Goal: Obtain resource: Download file/media

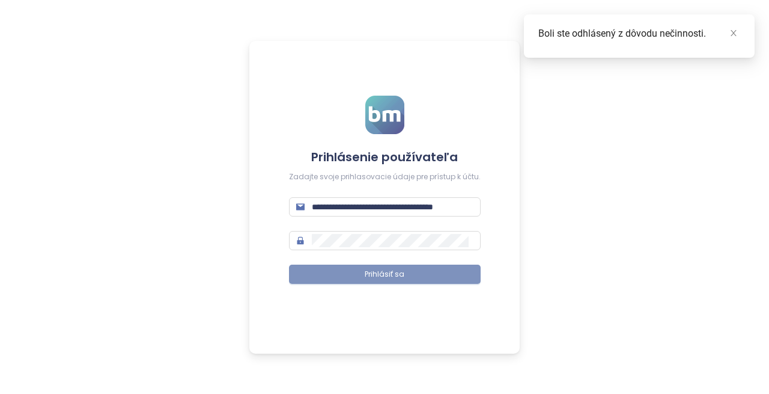
click at [379, 275] on span "Prihlásiť sa" at bounding box center [385, 274] width 40 height 11
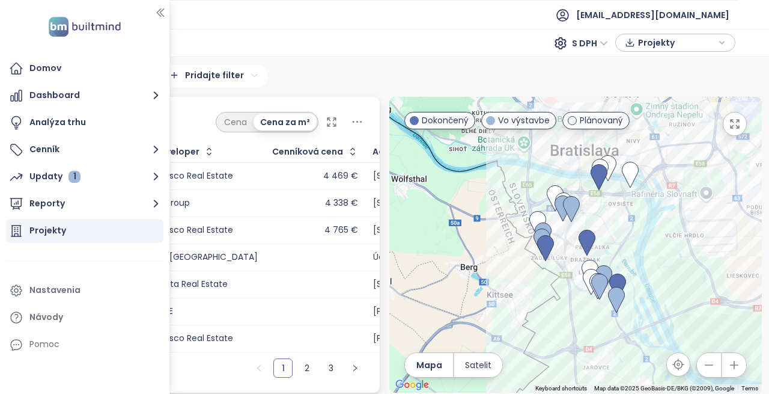
click at [41, 233] on div "Projekty" at bounding box center [47, 230] width 37 height 15
click at [156, 13] on icon "button" at bounding box center [160, 13] width 12 height 12
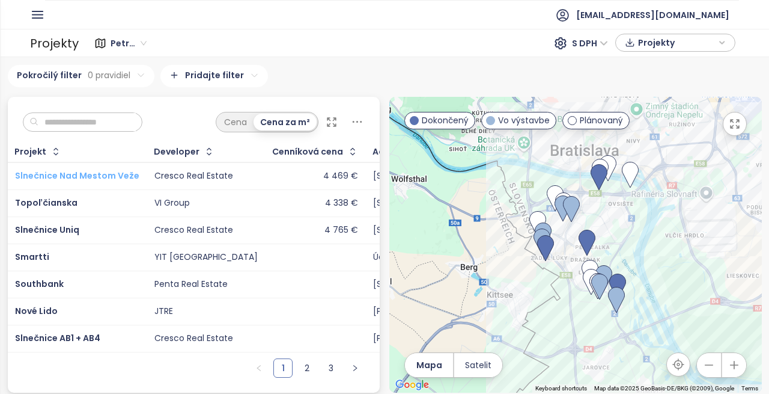
click at [74, 174] on span "Slnečnice Nad Mestom Veže" at bounding box center [77, 175] width 124 height 12
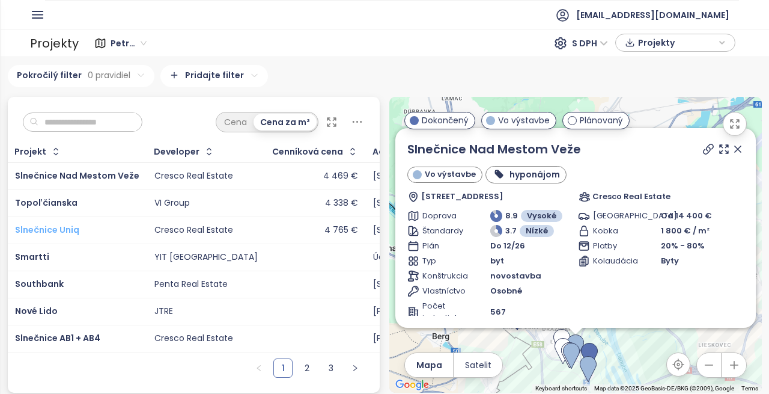
click at [31, 231] on span "Slnečnice Uniq" at bounding box center [47, 230] width 64 height 12
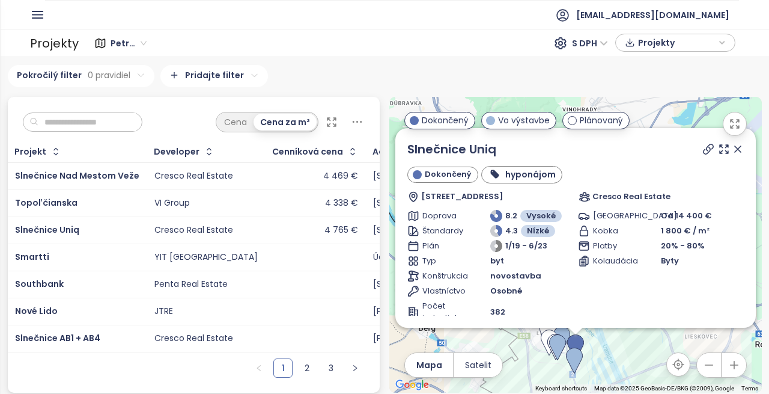
click at [62, 123] on input "text" at bounding box center [86, 122] width 97 height 18
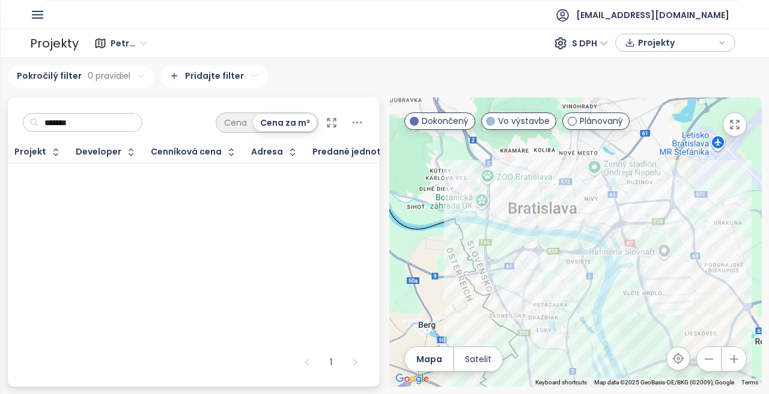
click at [92, 115] on input "*******" at bounding box center [86, 123] width 97 height 18
drag, startPoint x: 93, startPoint y: 117, endPoint x: 0, endPoint y: 122, distance: 93.3
click at [0, 122] on section "Domov Dashboard Analýza trhu Cenník Updaty 1 Reporty Projekty Nastavenia Návody…" at bounding box center [384, 197] width 769 height 394
type input "*"
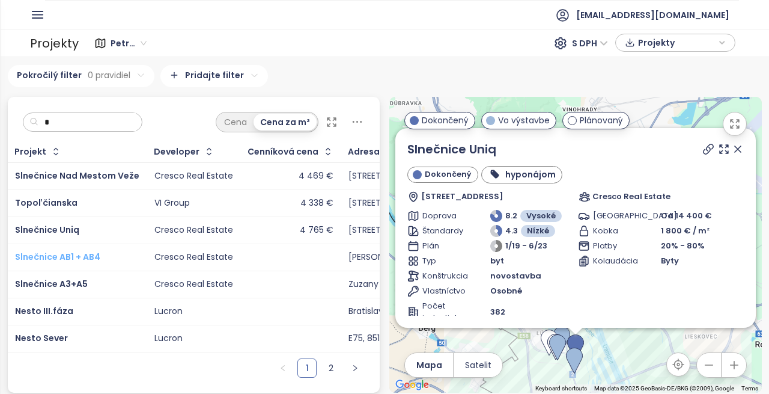
scroll to position [7, 0]
click at [58, 41] on div "Projekty" at bounding box center [54, 42] width 49 height 23
click at [37, 16] on icon "button" at bounding box center [37, 14] width 15 height 15
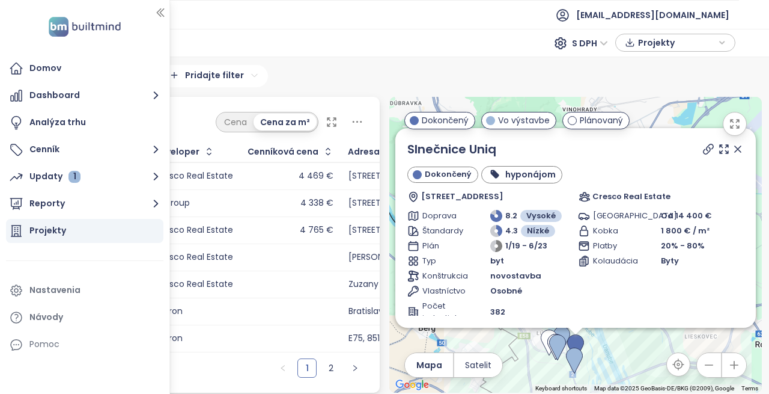
click at [61, 231] on div "Projekty" at bounding box center [47, 230] width 37 height 15
click at [198, 234] on td "Cresco Real Estate" at bounding box center [194, 229] width 94 height 27
click at [81, 227] on div "Projekty" at bounding box center [84, 231] width 157 height 24
click at [61, 227] on div "Projekty" at bounding box center [47, 230] width 37 height 15
click at [163, 17] on icon "button" at bounding box center [160, 13] width 12 height 12
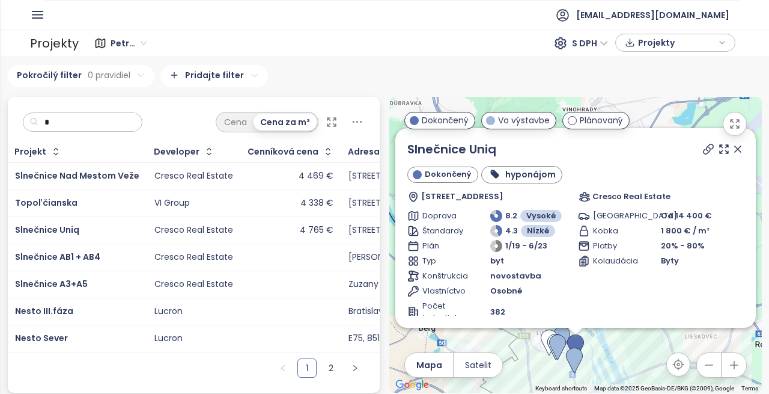
click at [136, 41] on span "Petržalka" at bounding box center [129, 43] width 36 height 18
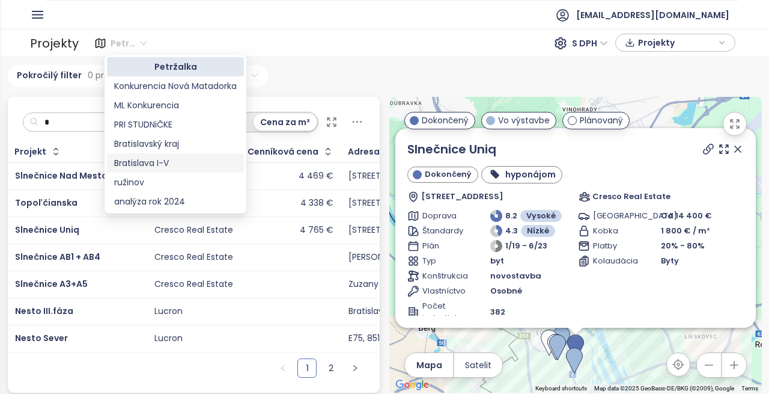
click at [146, 161] on div "Bratislava I-V" at bounding box center [175, 162] width 123 height 13
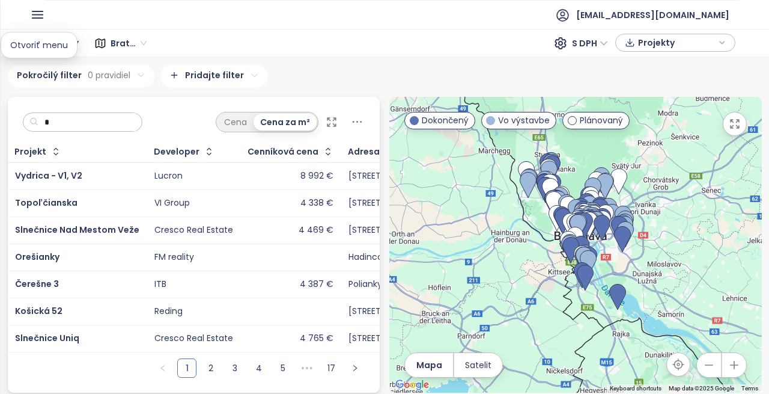
click at [35, 13] on icon "button" at bounding box center [37, 14] width 15 height 15
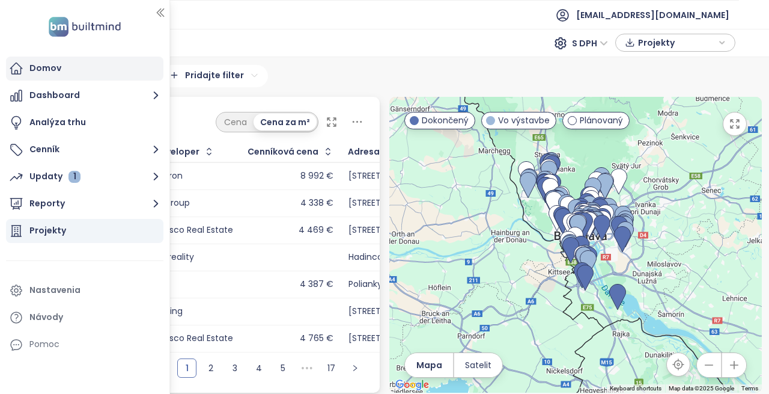
click at [41, 58] on div "Domov" at bounding box center [84, 68] width 157 height 24
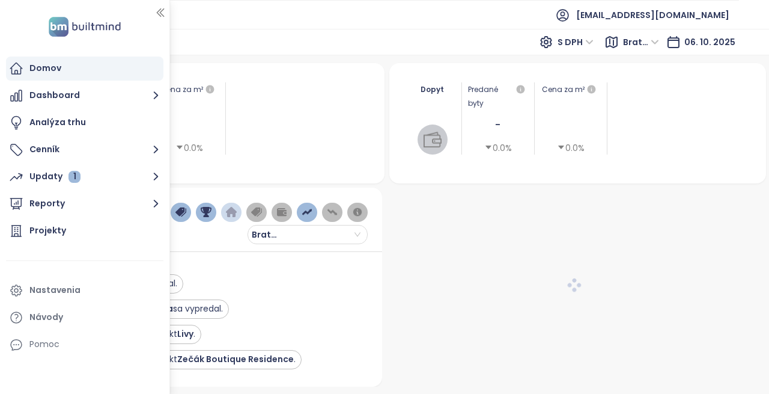
click at [154, 5] on div "Domov Dashboard Analýza trhu Cenník Updaty 1 Reporty Projekty Nastavenia Návody…" at bounding box center [84, 197] width 169 height 394
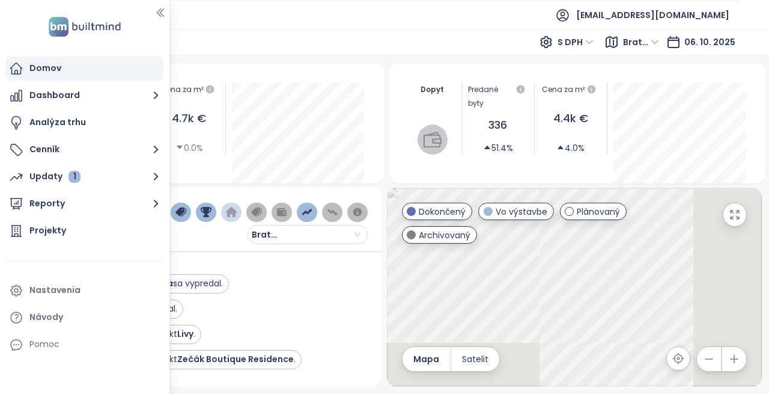
click at [165, 10] on icon "button" at bounding box center [160, 13] width 12 height 12
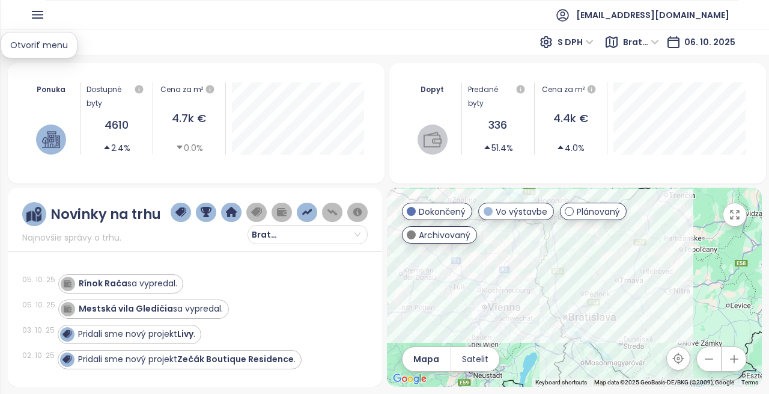
click at [34, 16] on icon "button" at bounding box center [37, 14] width 15 height 15
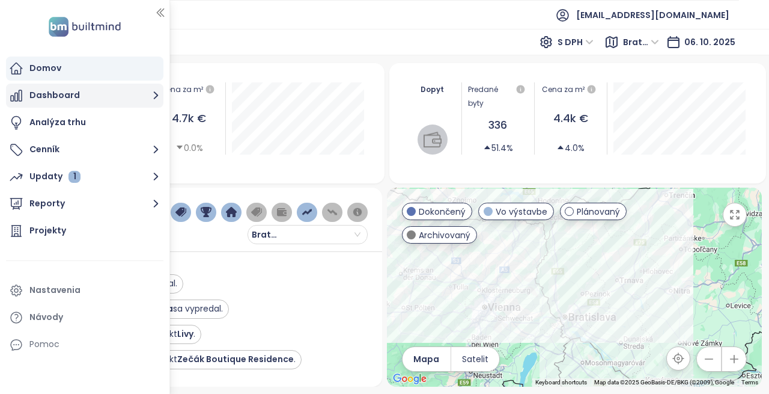
click at [68, 102] on button "Dashboard" at bounding box center [84, 96] width 157 height 24
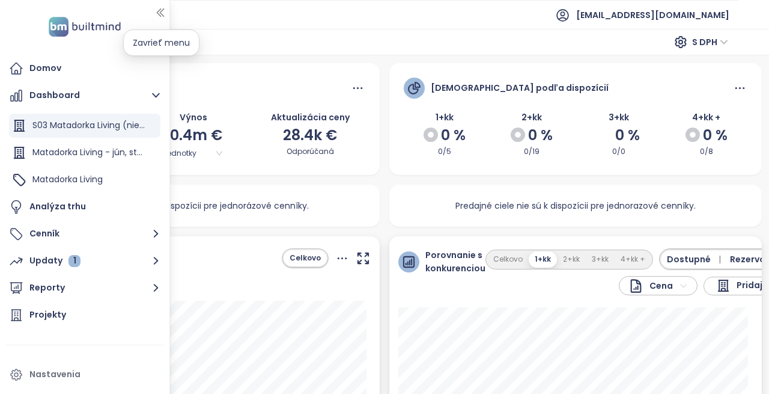
click at [163, 8] on icon "button" at bounding box center [160, 13] width 12 height 12
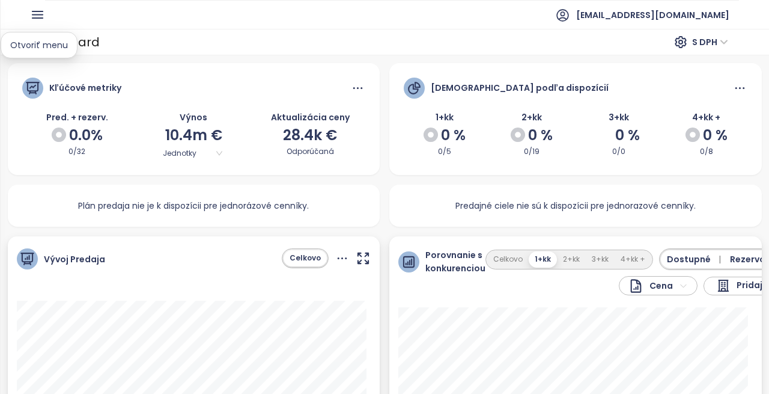
click at [41, 18] on icon "button" at bounding box center [37, 14] width 10 height 7
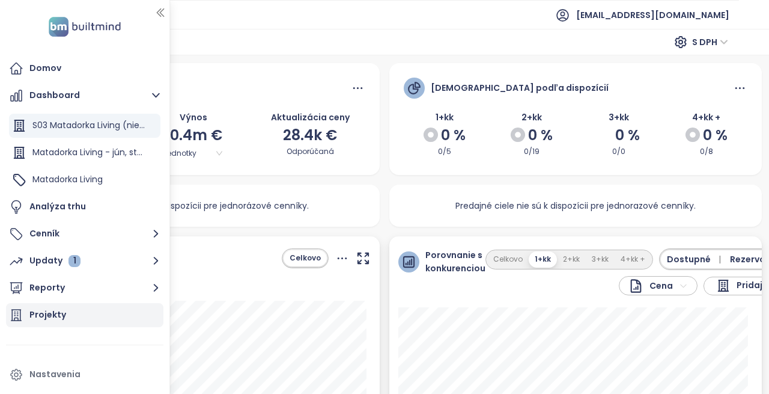
click at [51, 312] on div "Projekty" at bounding box center [47, 314] width 37 height 15
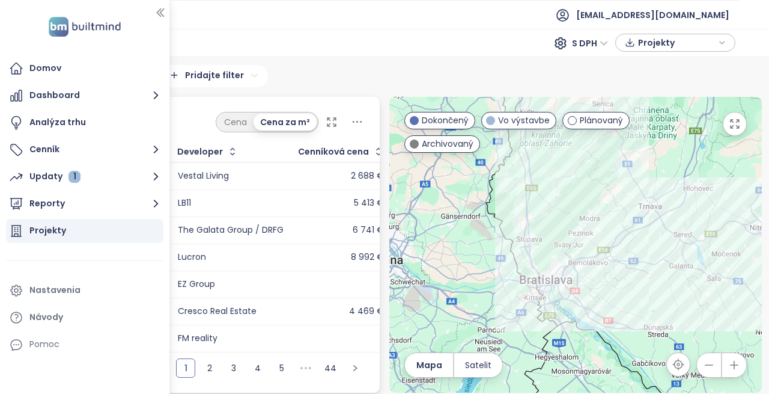
click at [228, 41] on div "Petržalka S DPH Projekty" at bounding box center [408, 43] width 653 height 19
click at [165, 7] on icon "button" at bounding box center [160, 13] width 12 height 12
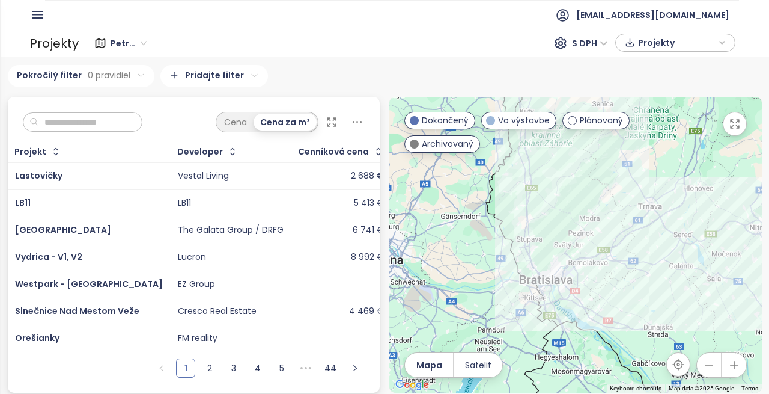
scroll to position [7, 0]
click at [65, 113] on input "text" at bounding box center [86, 122] width 97 height 18
click at [141, 30] on div "Projekty Petržalka S DPH Projekty" at bounding box center [384, 43] width 769 height 28
drag, startPoint x: 142, startPoint y: 34, endPoint x: 144, endPoint y: 47, distance: 13.3
click at [144, 47] on div "Petržalka" at bounding box center [129, 43] width 47 height 19
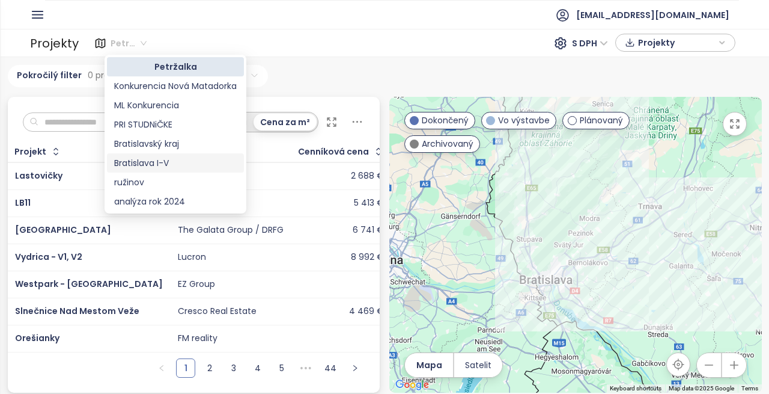
click at [151, 158] on div "Bratislava I-V" at bounding box center [175, 162] width 123 height 13
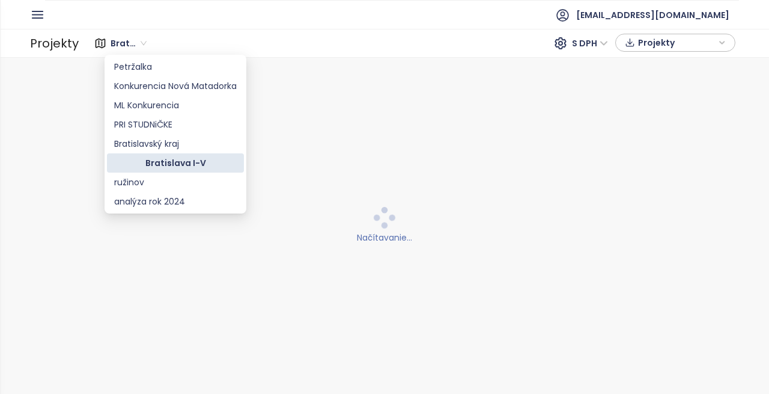
scroll to position [0, 0]
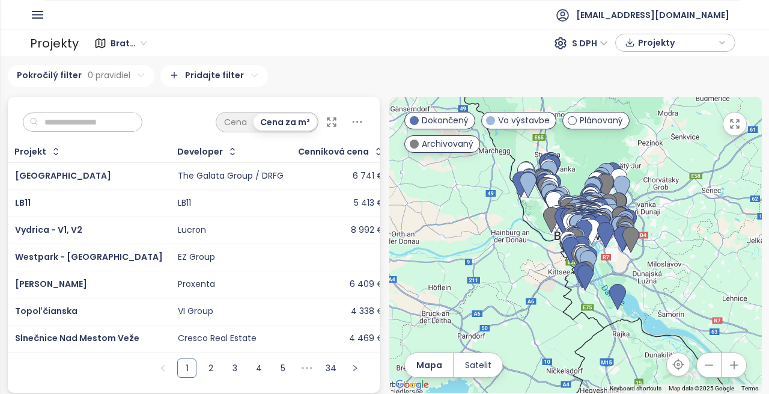
click at [55, 124] on input "text" at bounding box center [86, 122] width 97 height 18
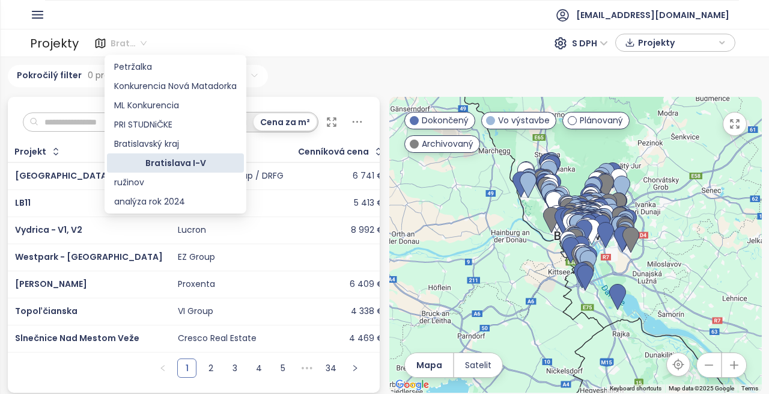
click at [144, 40] on span "Bratislava I-V" at bounding box center [129, 43] width 36 height 18
click at [51, 126] on input "text" at bounding box center [86, 122] width 97 height 18
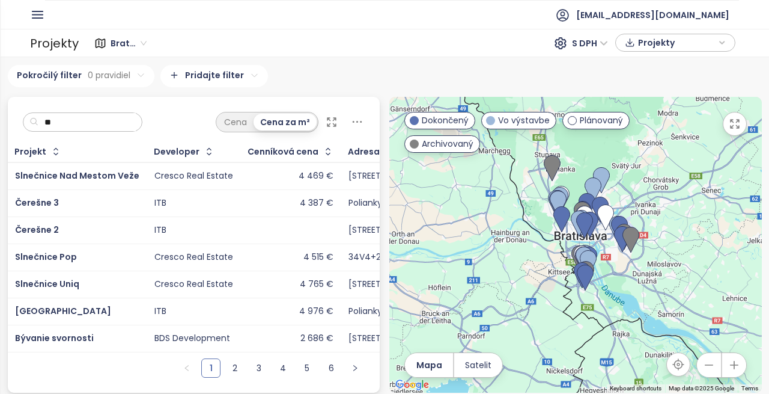
click at [62, 205] on div "Čerešne 3" at bounding box center [77, 203] width 124 height 14
click at [28, 199] on span "Čerešne 3" at bounding box center [37, 203] width 44 height 12
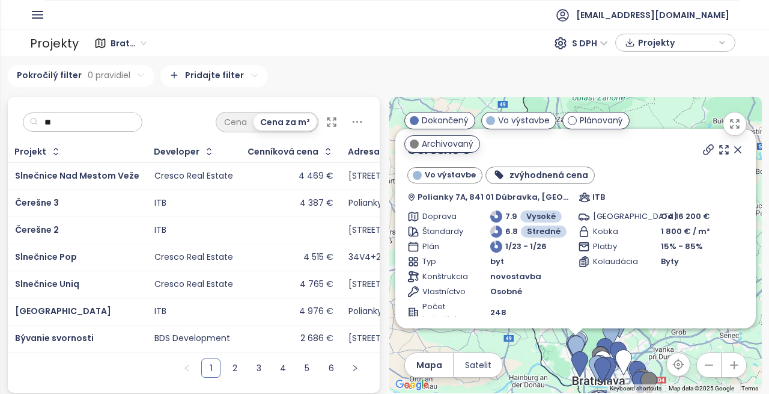
click at [65, 124] on input "**" at bounding box center [86, 122] width 97 height 18
type input "*"
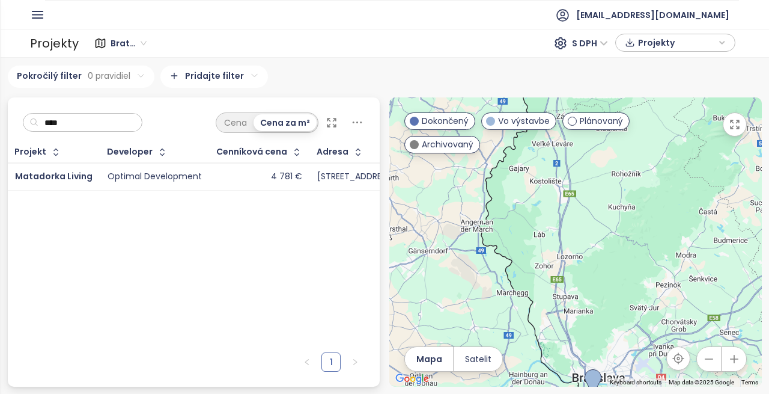
type input "****"
click at [94, 168] on td "Matadorka Living" at bounding box center [54, 177] width 93 height 28
click at [91, 170] on td "Matadorka Living" at bounding box center [54, 177] width 93 height 28
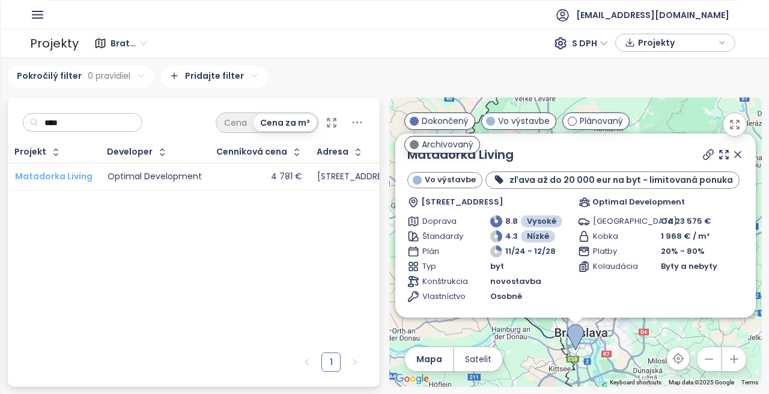
click at [59, 171] on span "Matadorka Living" at bounding box center [54, 176] width 78 height 12
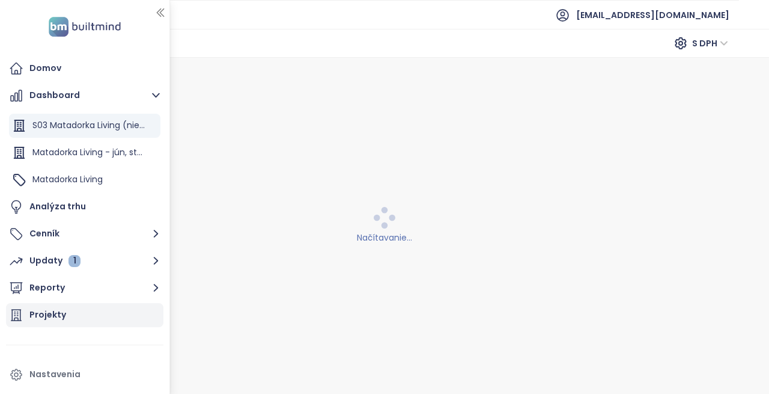
click at [67, 322] on div "Projekty" at bounding box center [84, 315] width 157 height 24
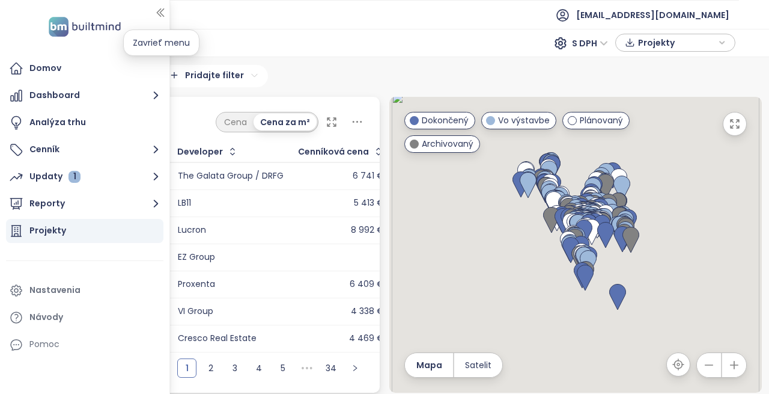
click at [161, 12] on icon "button" at bounding box center [160, 13] width 12 height 12
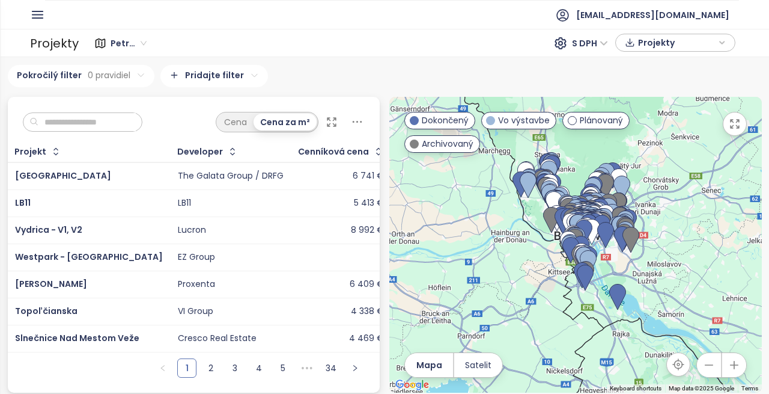
click at [141, 46] on span "Petržalka" at bounding box center [129, 43] width 36 height 18
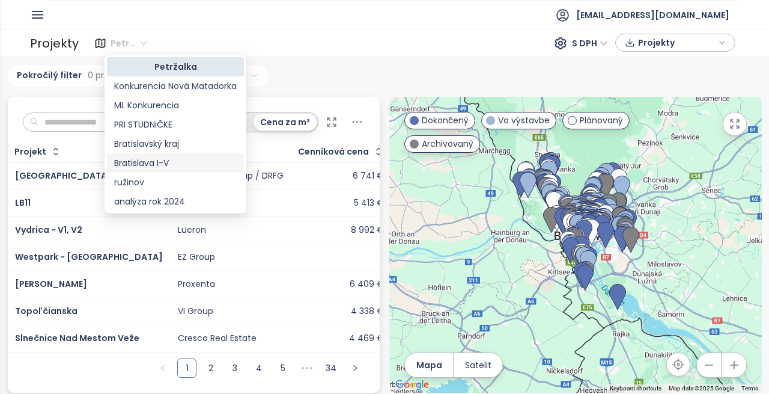
click at [149, 166] on div "Bratislava I-V" at bounding box center [175, 162] width 123 height 13
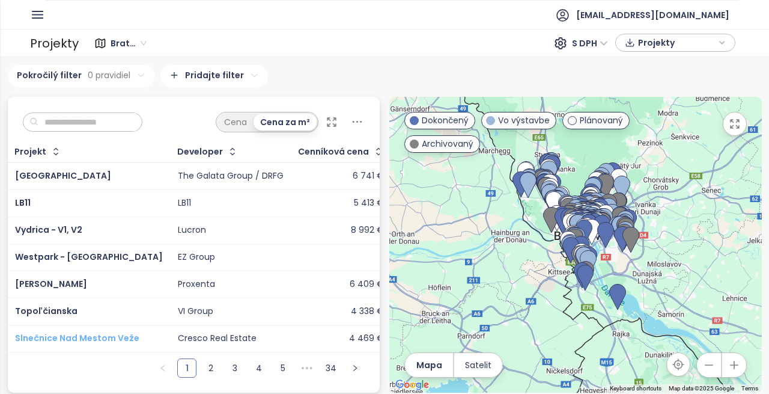
click at [118, 335] on span "Slnečnice Nad Mestom Veže" at bounding box center [77, 338] width 124 height 12
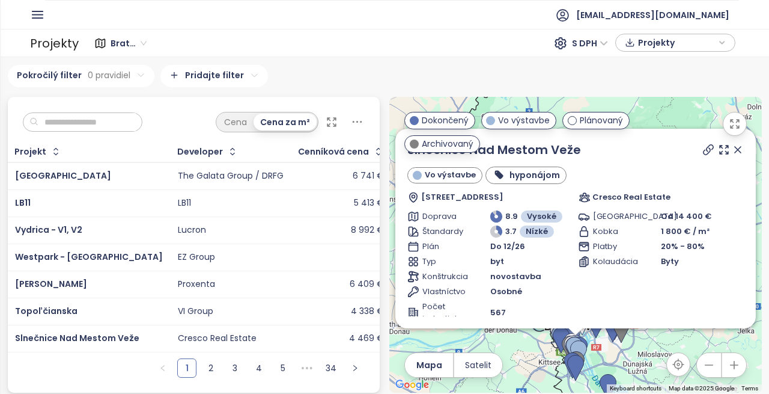
scroll to position [7, 0]
click at [209, 364] on link "2" at bounding box center [211, 368] width 18 height 18
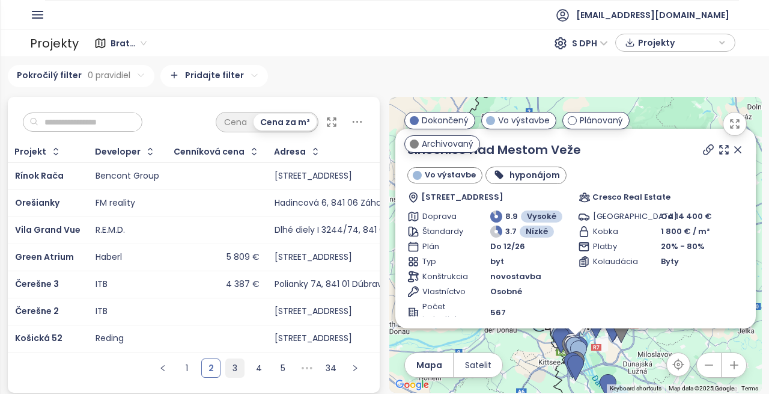
click at [228, 370] on link "3" at bounding box center [235, 368] width 18 height 18
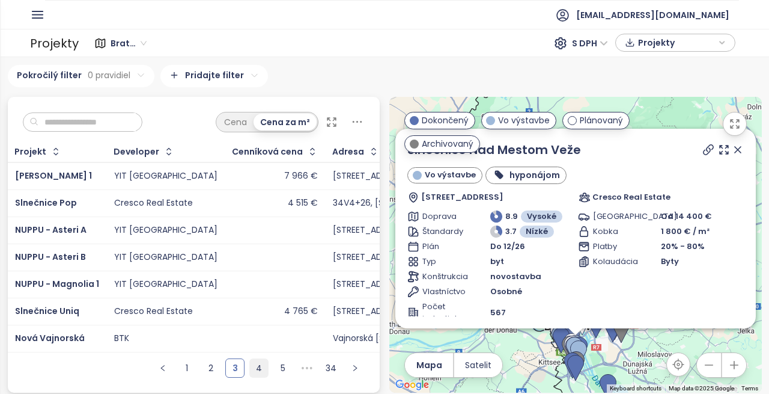
click at [252, 372] on link "4" at bounding box center [259, 368] width 18 height 18
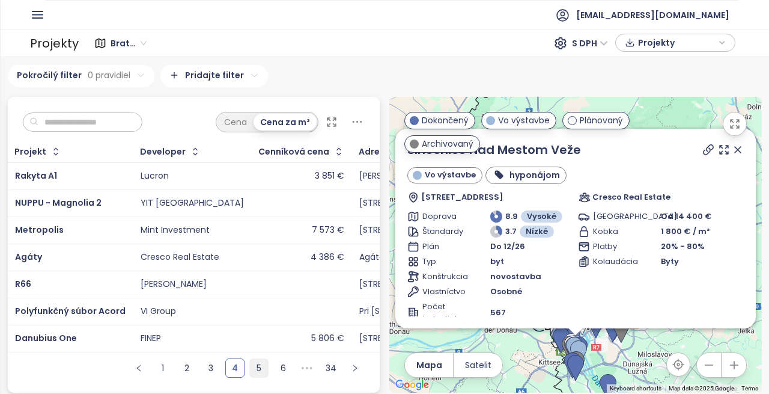
click at [252, 372] on link "5" at bounding box center [259, 368] width 18 height 18
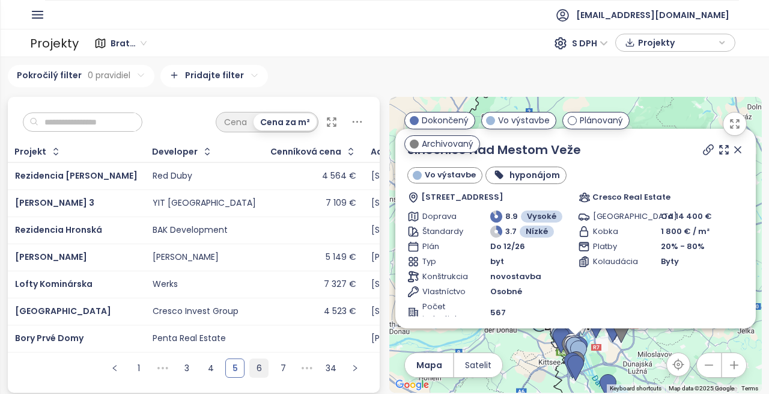
click at [253, 367] on link "6" at bounding box center [259, 368] width 18 height 18
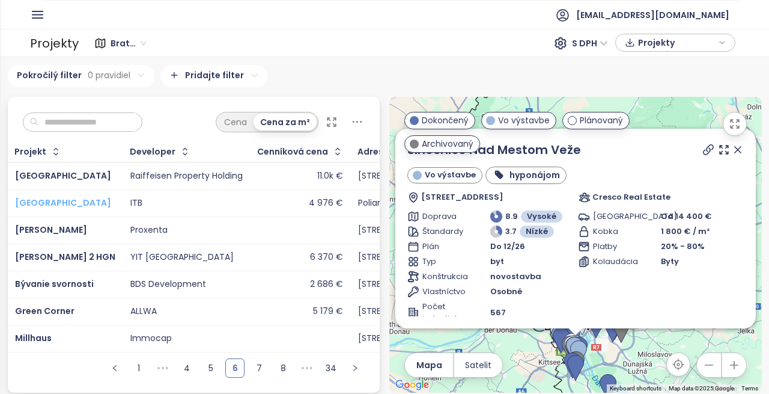
click at [57, 197] on span "Čerešne Plaza View" at bounding box center [63, 203] width 96 height 12
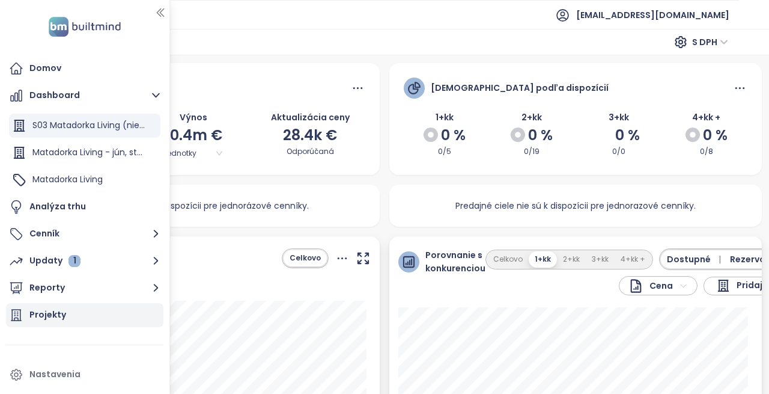
click at [53, 312] on div "Projekty" at bounding box center [47, 314] width 37 height 15
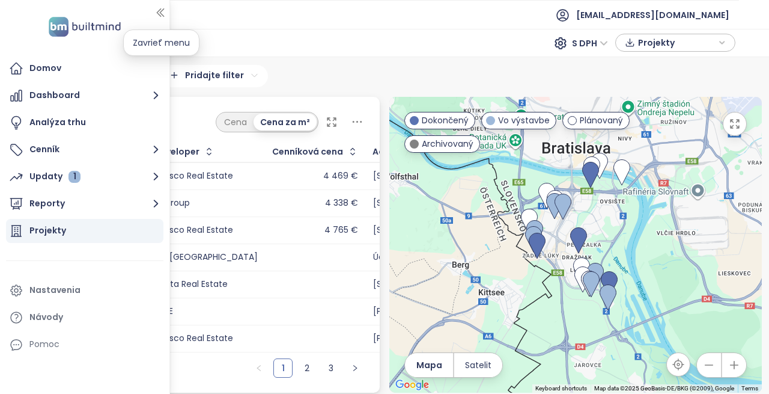
click at [160, 11] on icon "button" at bounding box center [160, 13] width 12 height 12
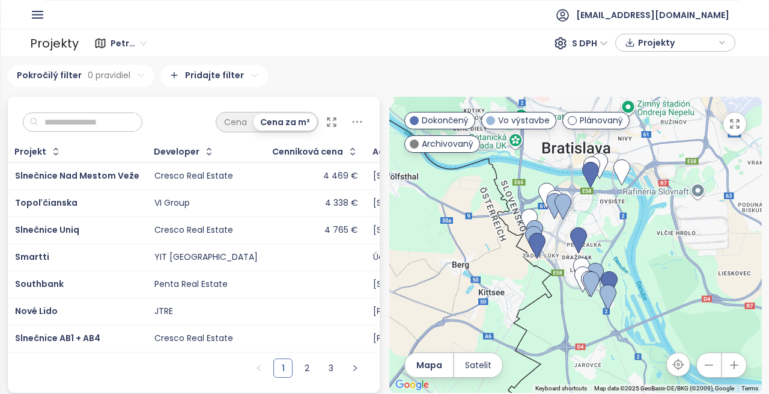
click at [141, 35] on span "Petržalka" at bounding box center [129, 43] width 36 height 18
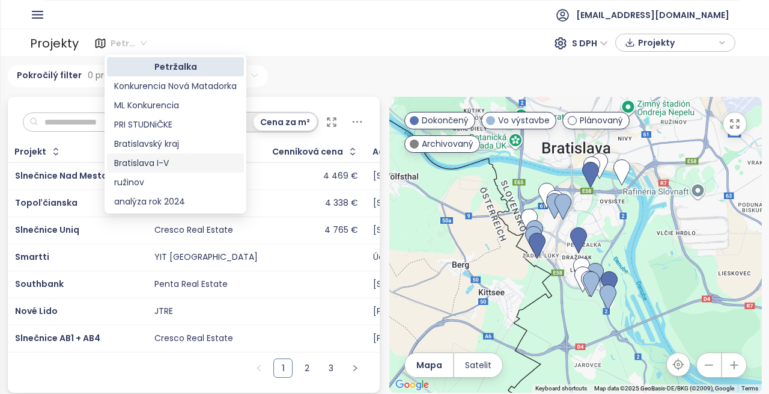
click at [163, 157] on div "Bratislava I-V" at bounding box center [175, 162] width 123 height 13
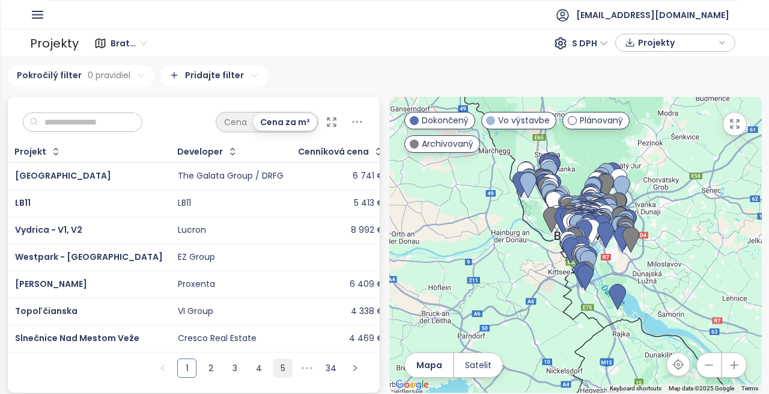
click at [279, 374] on link "5" at bounding box center [283, 368] width 18 height 18
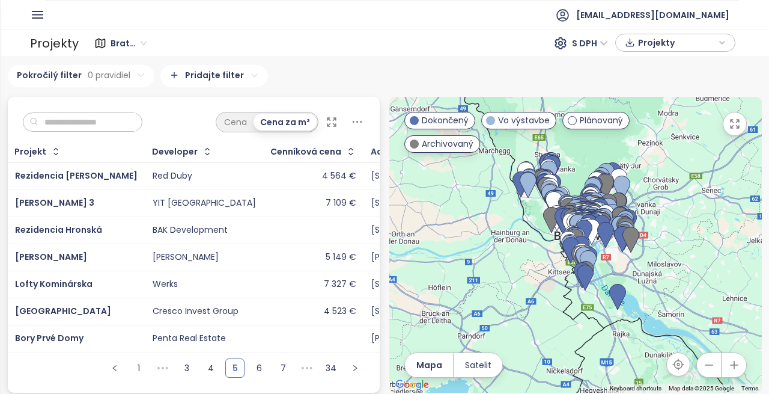
click at [264, 374] on ul "1 ••• 3 4 5 6 7 ••• 34" at bounding box center [235, 372] width 290 height 40
click at [253, 374] on link "6" at bounding box center [259, 368] width 18 height 18
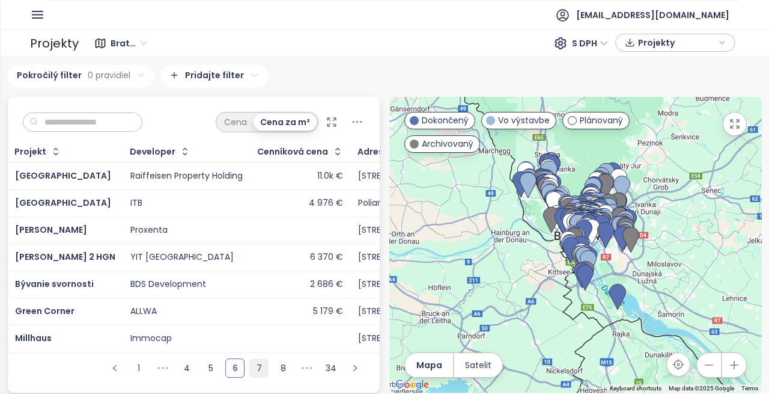
click at [255, 373] on link "7" at bounding box center [259, 368] width 18 height 18
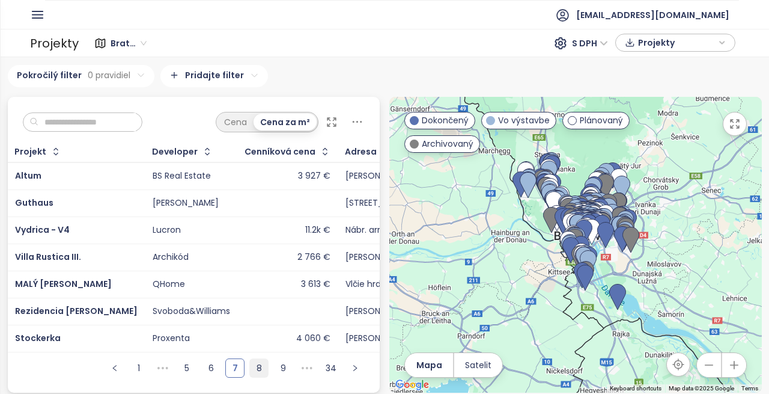
click at [254, 374] on link "8" at bounding box center [259, 368] width 18 height 18
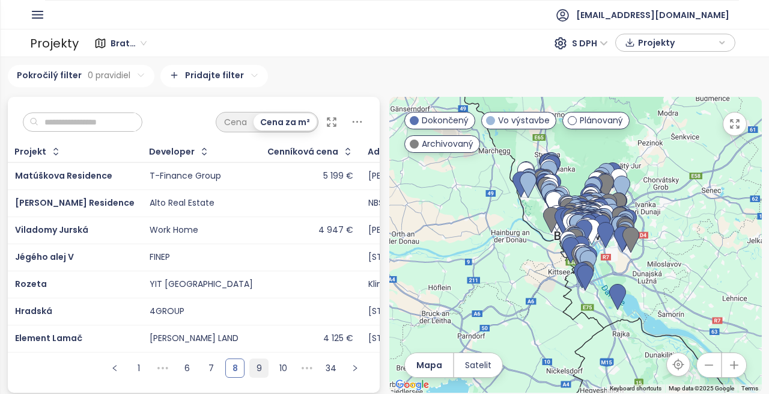
click at [254, 374] on link "9" at bounding box center [259, 368] width 18 height 18
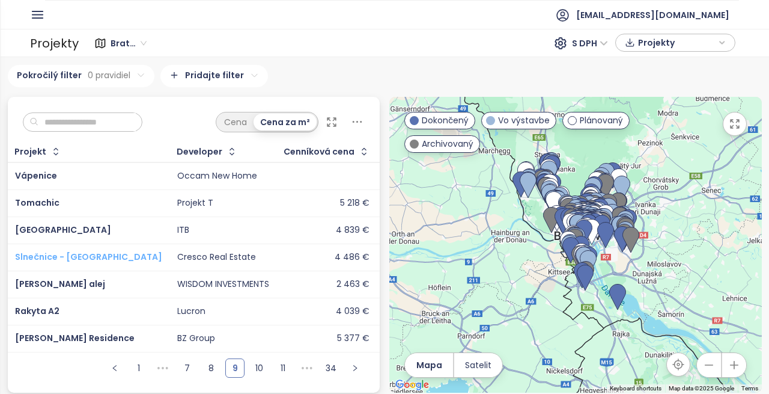
click at [61, 254] on span "Slnečnice - Nové Viladomy" at bounding box center [88, 257] width 147 height 12
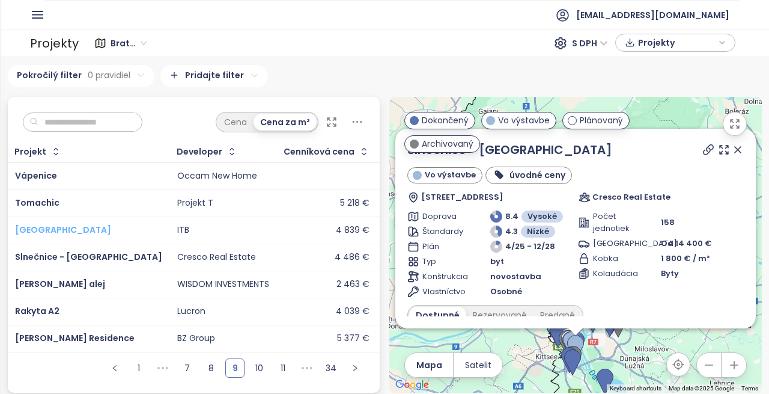
click at [41, 233] on span "Čerešne Plaza" at bounding box center [63, 230] width 96 height 12
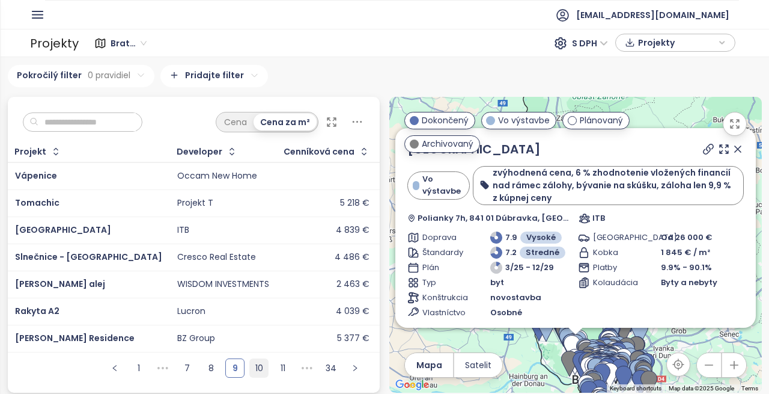
click at [251, 371] on link "10" at bounding box center [259, 368] width 18 height 18
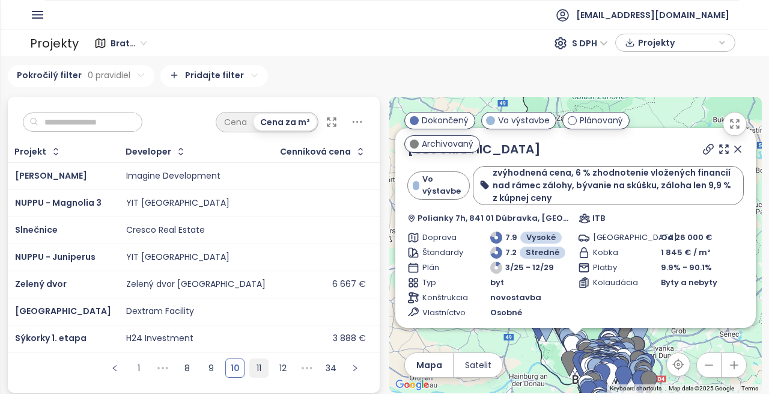
click at [254, 374] on link "11" at bounding box center [259, 368] width 18 height 18
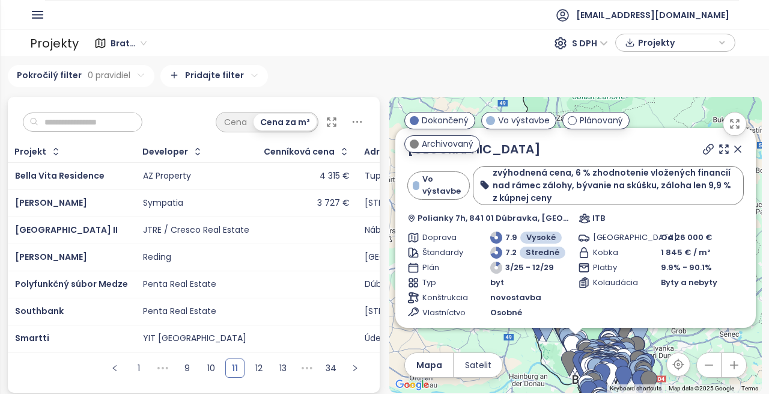
click at [153, 340] on div "YIT Slovakia" at bounding box center [194, 338] width 103 height 11
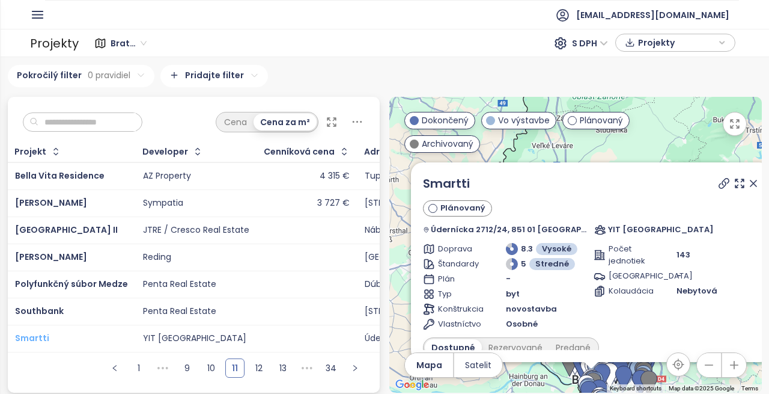
click at [27, 332] on span "Smartti" at bounding box center [32, 338] width 34 height 12
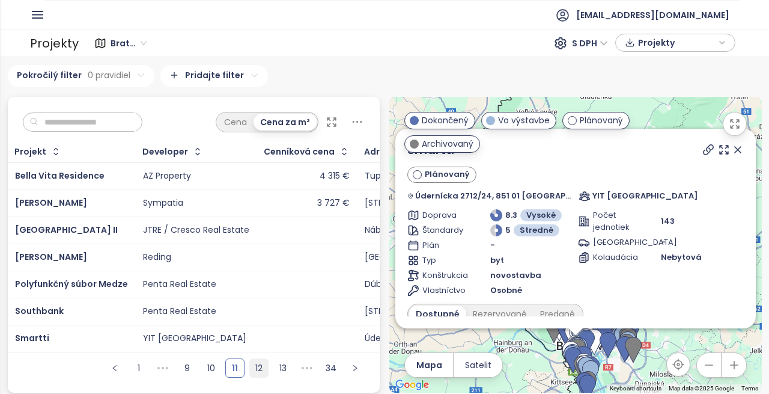
click at [255, 371] on link "12" at bounding box center [259, 368] width 18 height 18
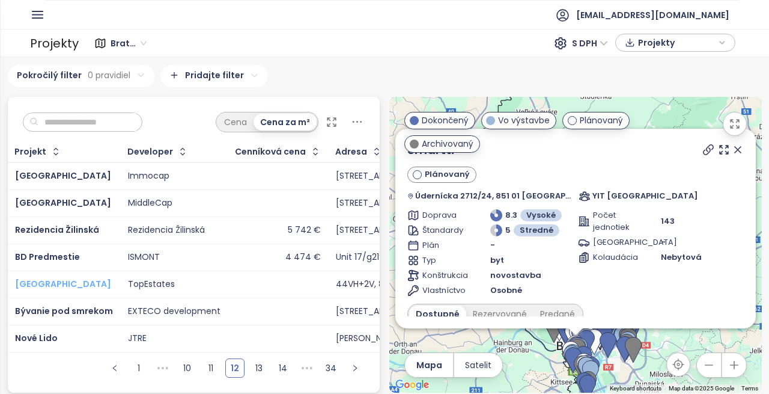
click at [73, 284] on span "Portum Towers" at bounding box center [63, 284] width 96 height 12
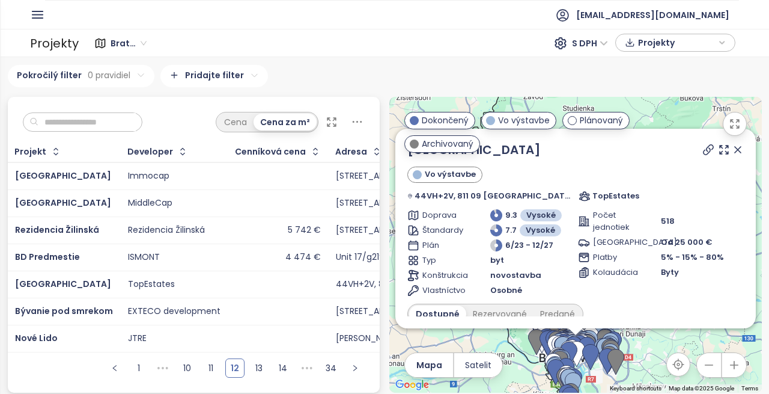
click at [86, 115] on input "text" at bounding box center [86, 122] width 97 height 18
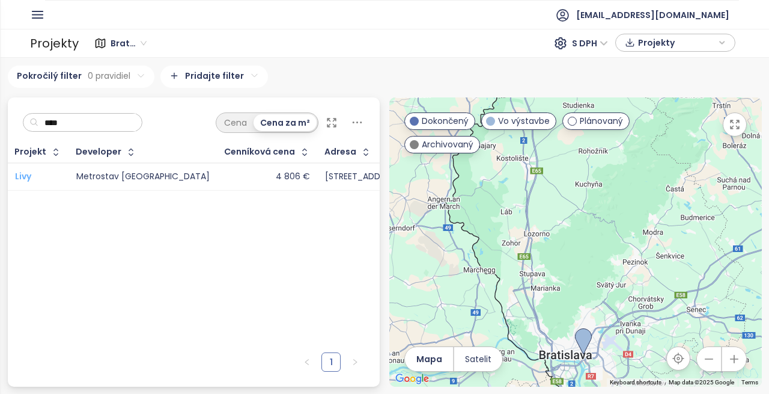
click at [28, 172] on span "Livy" at bounding box center [23, 176] width 16 height 12
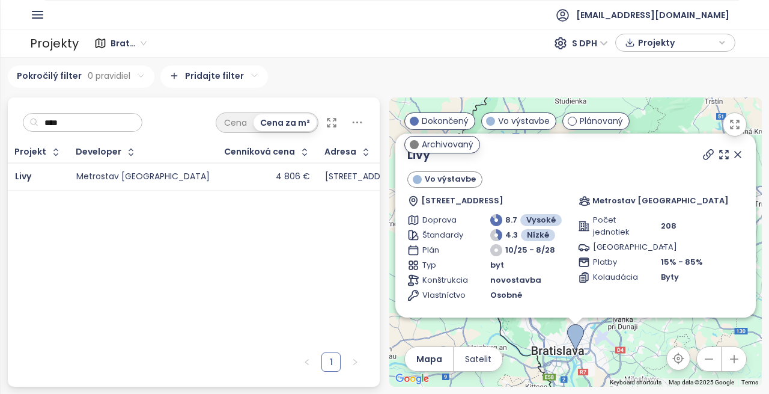
click at [81, 125] on input "****" at bounding box center [86, 123] width 97 height 18
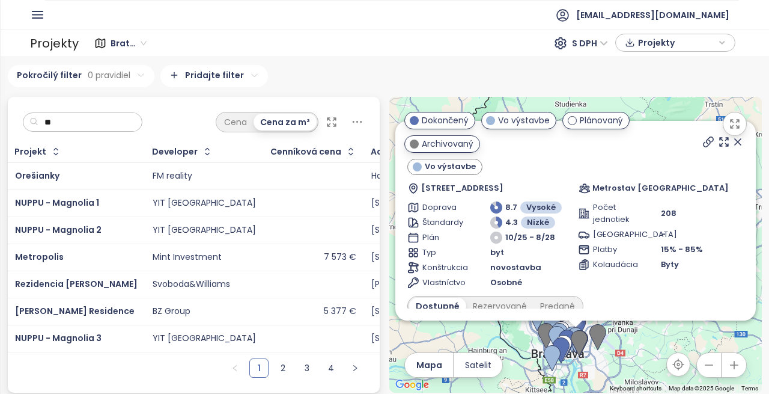
type input "*"
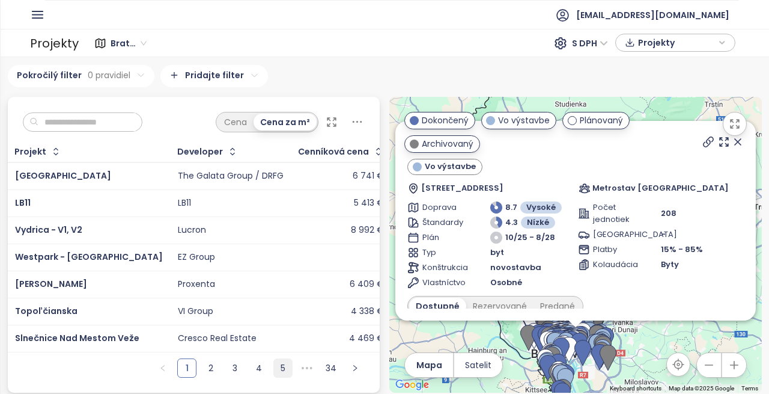
click at [282, 377] on link "5" at bounding box center [283, 368] width 18 height 18
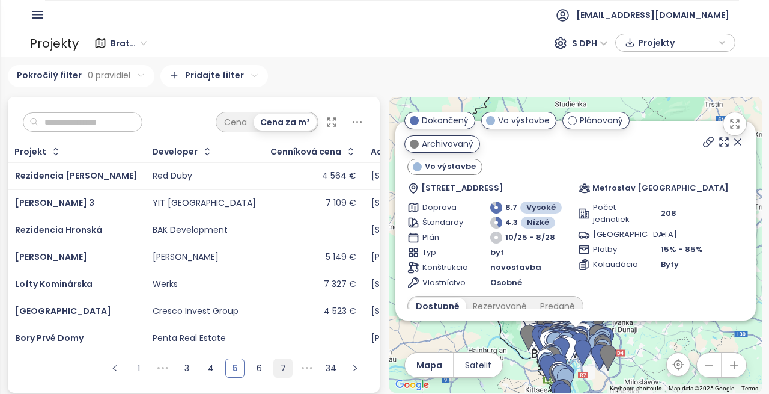
click at [281, 377] on link "7" at bounding box center [283, 368] width 18 height 18
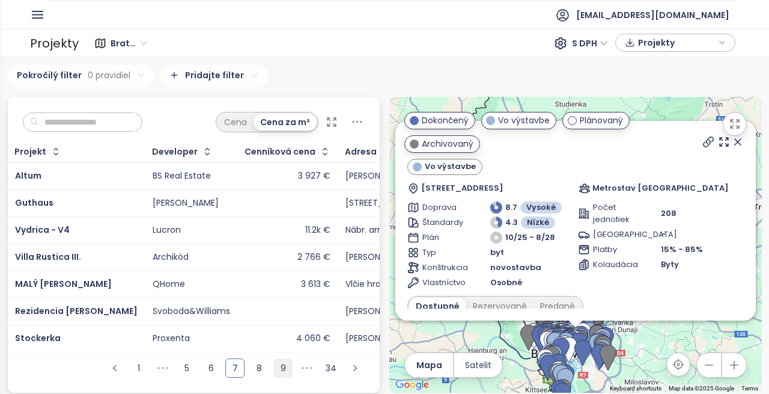
click at [281, 377] on link "9" at bounding box center [283, 368] width 18 height 18
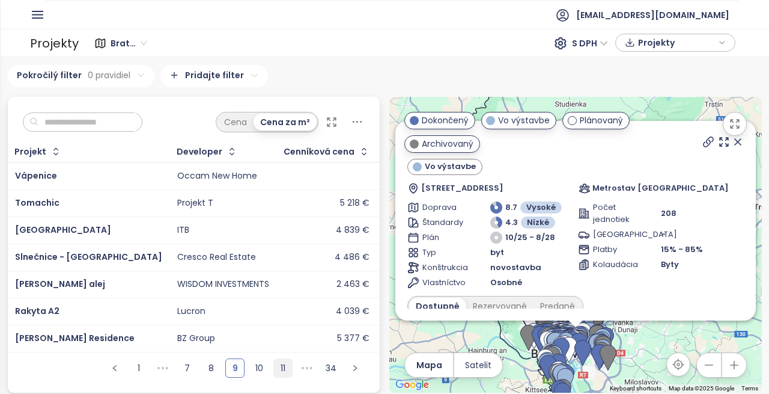
click at [281, 377] on link "11" at bounding box center [283, 368] width 18 height 18
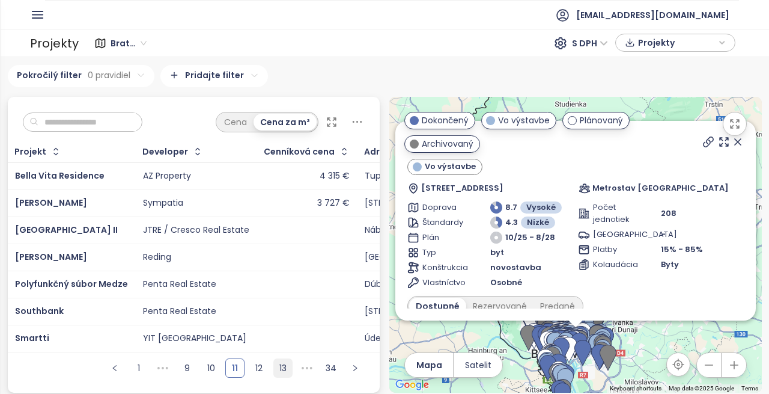
click at [281, 377] on link "13" at bounding box center [283, 368] width 18 height 18
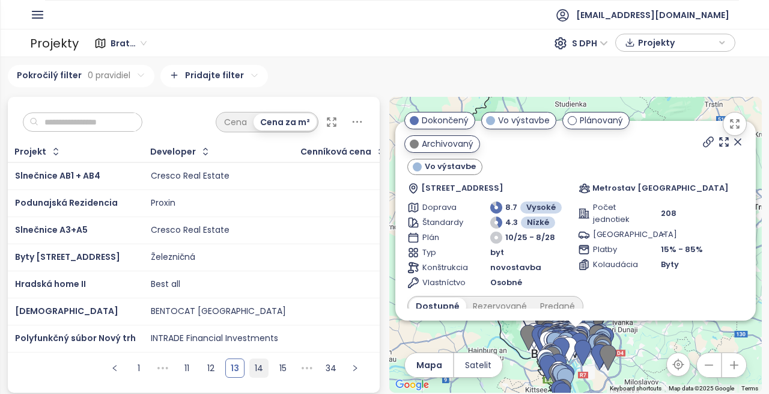
click at [255, 377] on link "14" at bounding box center [259, 368] width 18 height 18
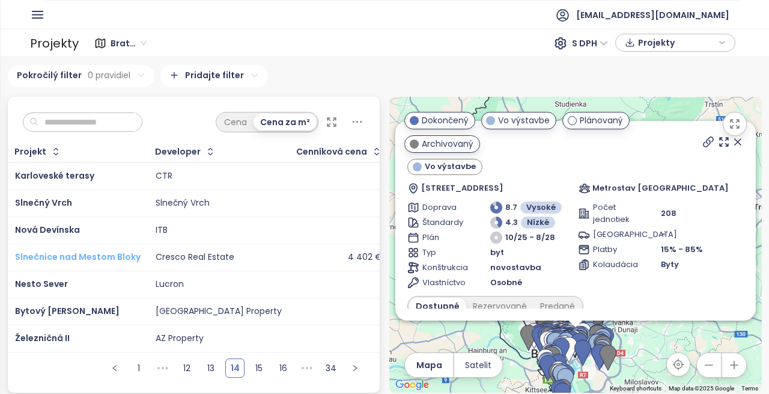
click at [111, 258] on span "Slnečnice nad Mestom Bloky" at bounding box center [78, 257] width 126 height 12
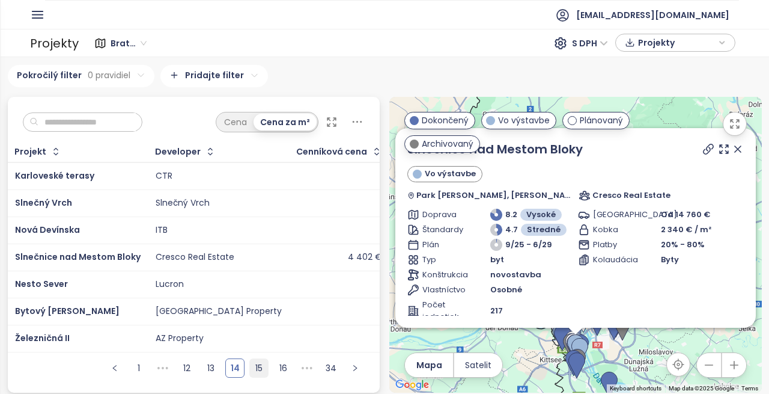
click at [250, 375] on link "15" at bounding box center [259, 368] width 18 height 18
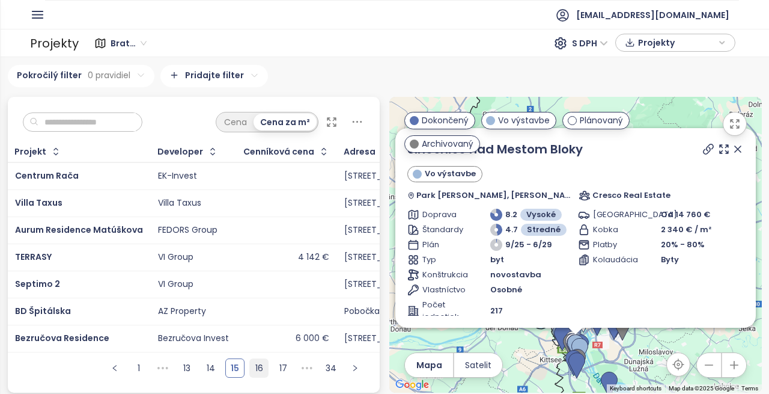
click at [256, 376] on link "16" at bounding box center [259, 368] width 18 height 18
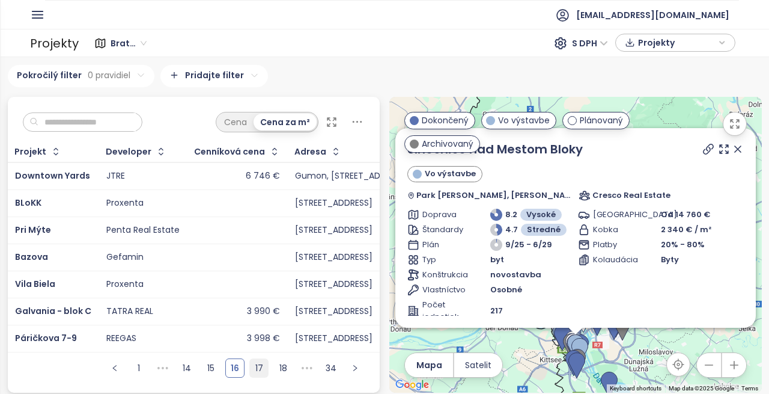
click at [255, 375] on link "17" at bounding box center [259, 368] width 18 height 18
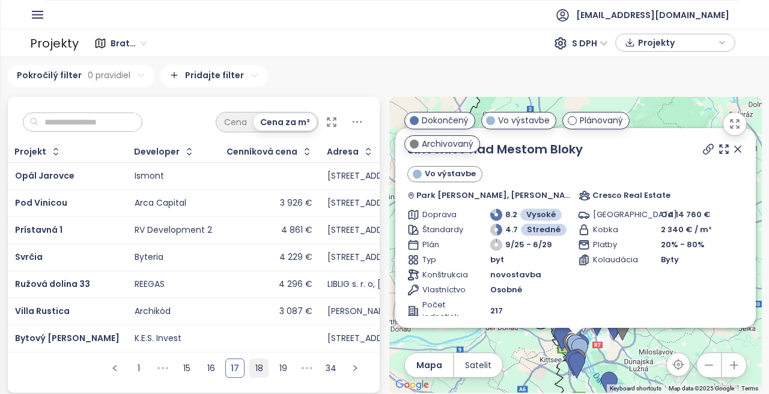
click at [255, 375] on link "18" at bounding box center [259, 368] width 18 height 18
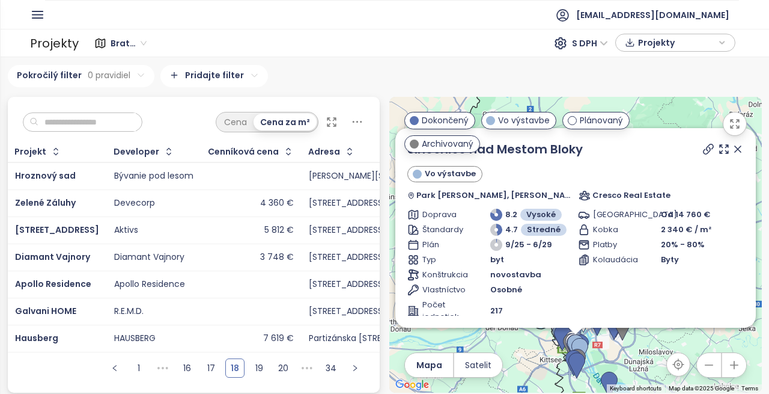
click at [63, 124] on input "text" at bounding box center [86, 122] width 97 height 18
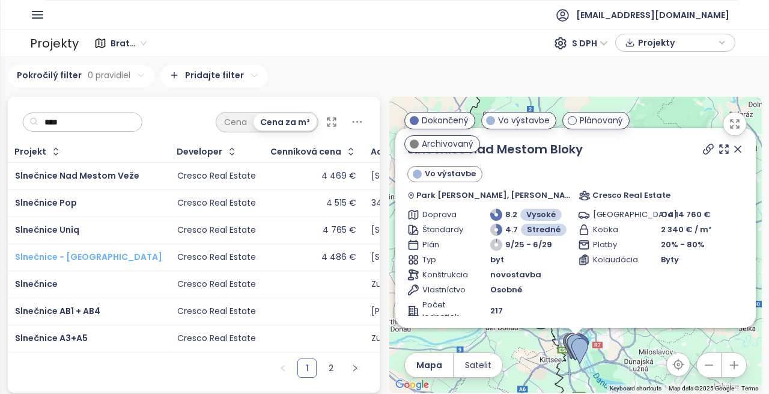
click at [75, 257] on span "Slnečnice - Nové Viladomy" at bounding box center [88, 257] width 147 height 12
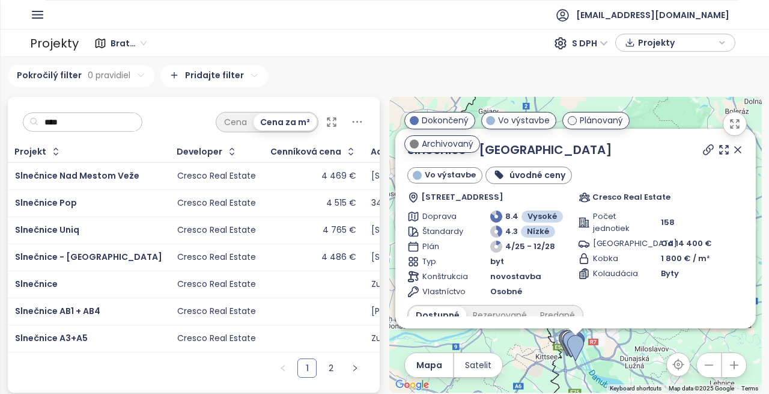
scroll to position [7, 0]
click at [324, 367] on link "2" at bounding box center [331, 368] width 18 height 18
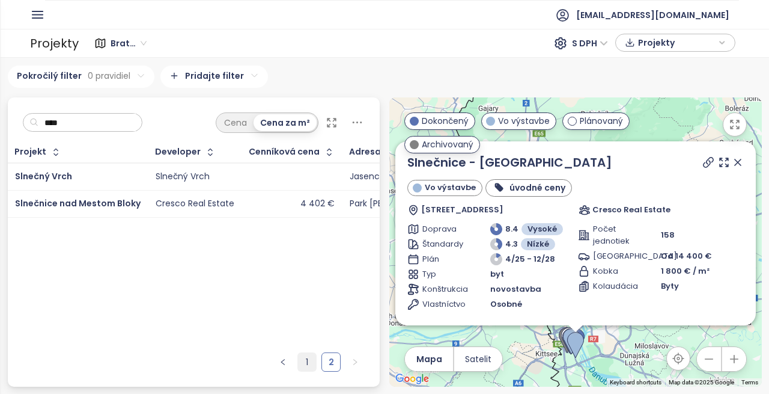
click at [309, 365] on link "1" at bounding box center [307, 362] width 18 height 18
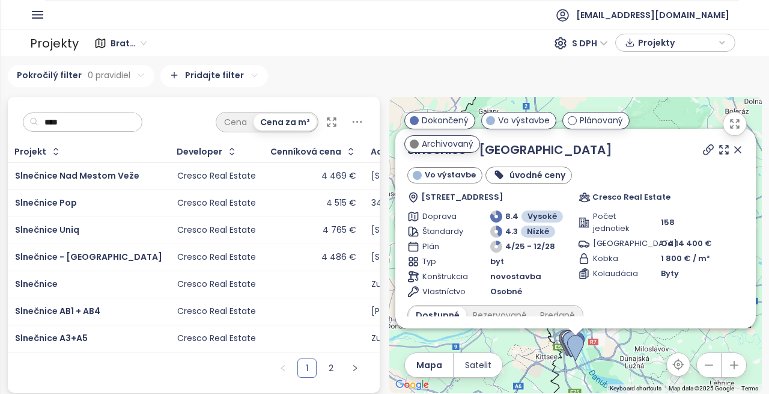
click at [70, 123] on input "****" at bounding box center [86, 122] width 97 height 18
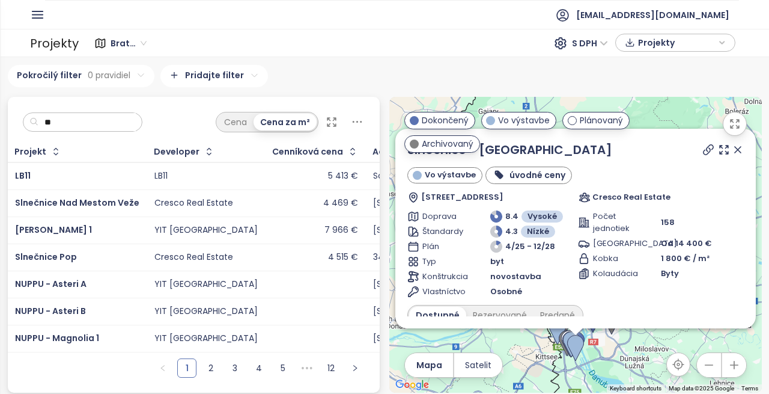
type input "*"
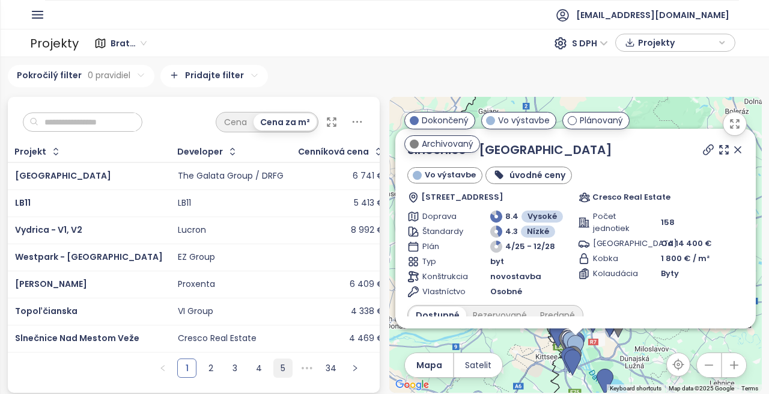
click at [276, 377] on link "5" at bounding box center [283, 368] width 18 height 18
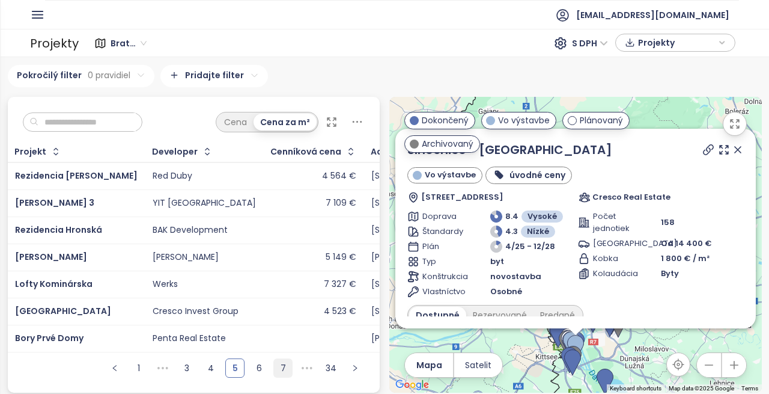
click at [276, 377] on link "7" at bounding box center [283, 368] width 18 height 18
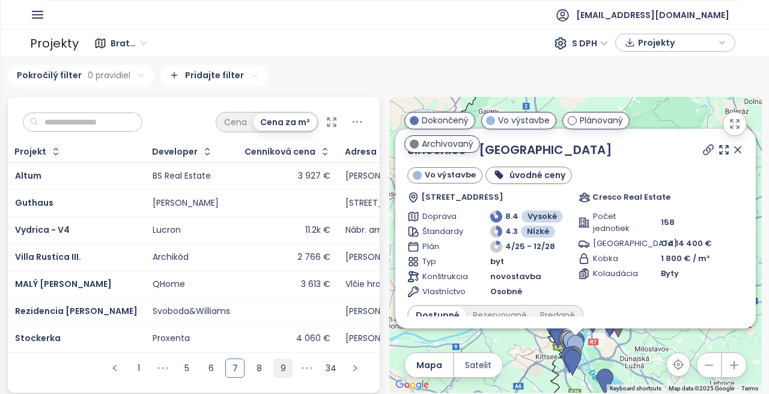
click at [276, 377] on link "9" at bounding box center [283, 368] width 18 height 18
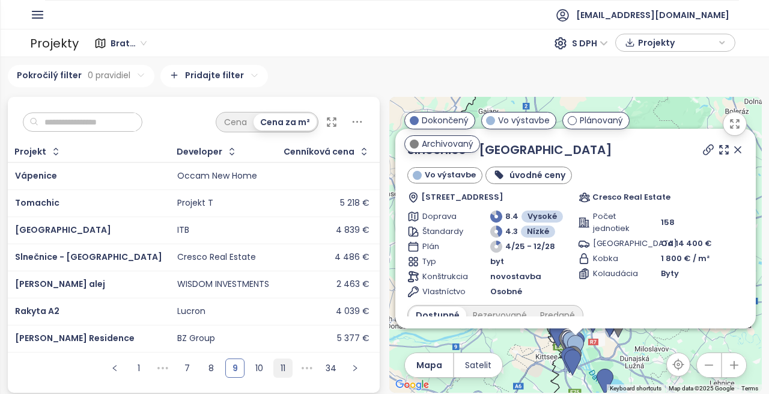
click at [276, 377] on link "11" at bounding box center [283, 368] width 18 height 18
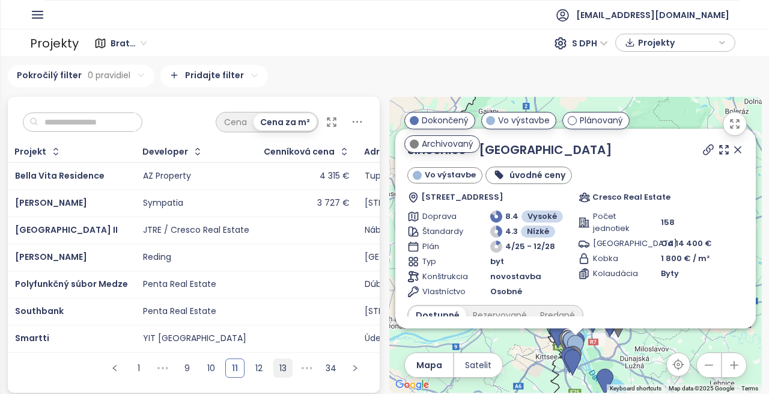
click at [281, 377] on link "13" at bounding box center [283, 368] width 18 height 18
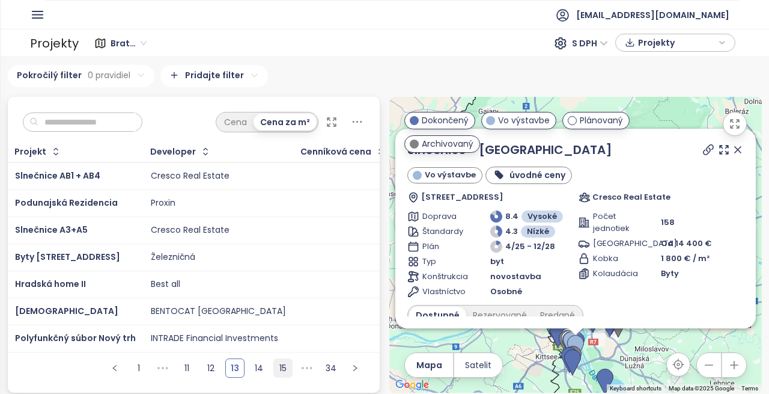
click at [281, 377] on link "15" at bounding box center [283, 368] width 18 height 18
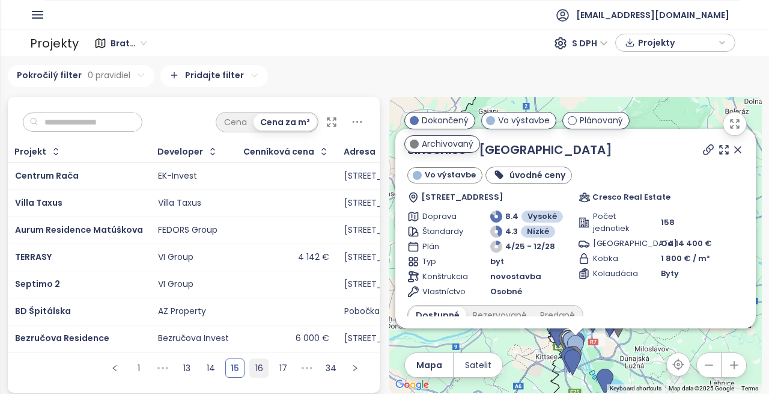
click at [253, 376] on link "16" at bounding box center [259, 368] width 18 height 18
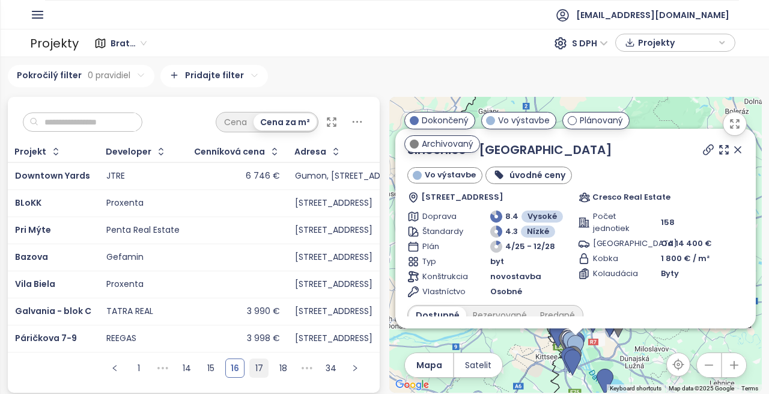
click at [254, 373] on link "17" at bounding box center [259, 368] width 18 height 18
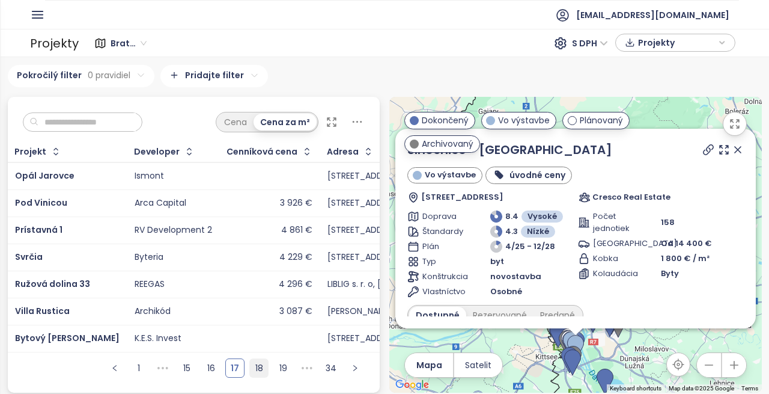
click at [254, 373] on link "18" at bounding box center [259, 368] width 18 height 18
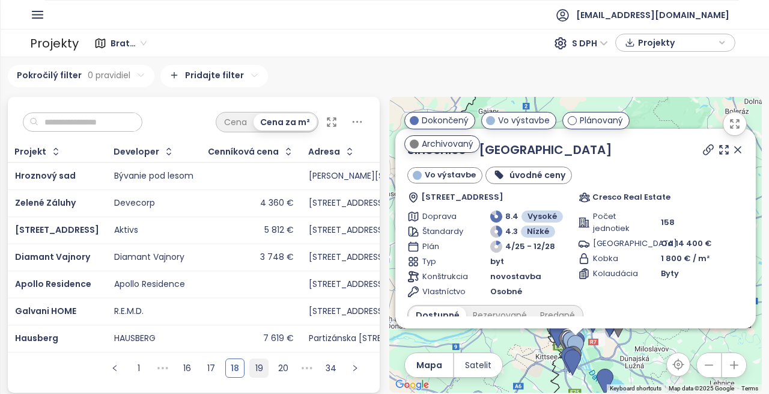
click at [254, 373] on link "19" at bounding box center [259, 368] width 18 height 18
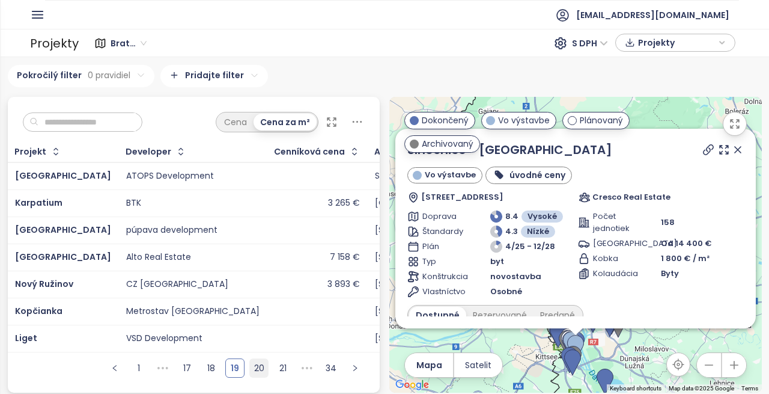
click at [254, 373] on link "20" at bounding box center [259, 368] width 18 height 18
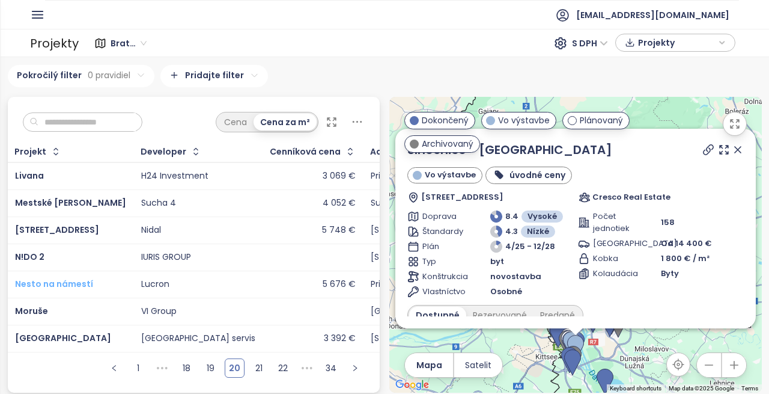
click at [87, 278] on span "Nesto na námestí" at bounding box center [54, 284] width 78 height 12
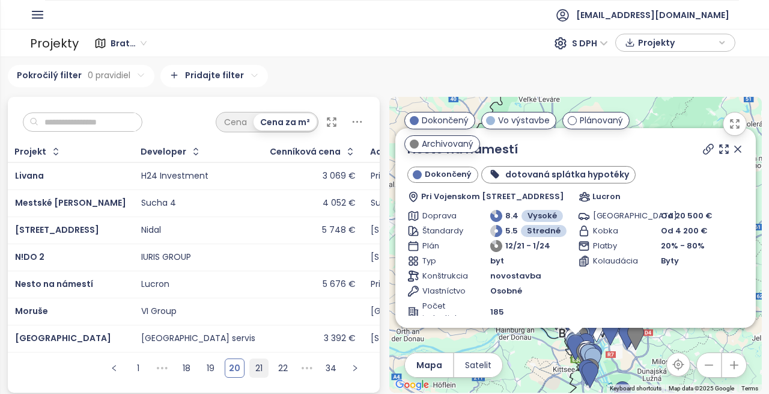
click at [255, 377] on link "21" at bounding box center [259, 368] width 18 height 18
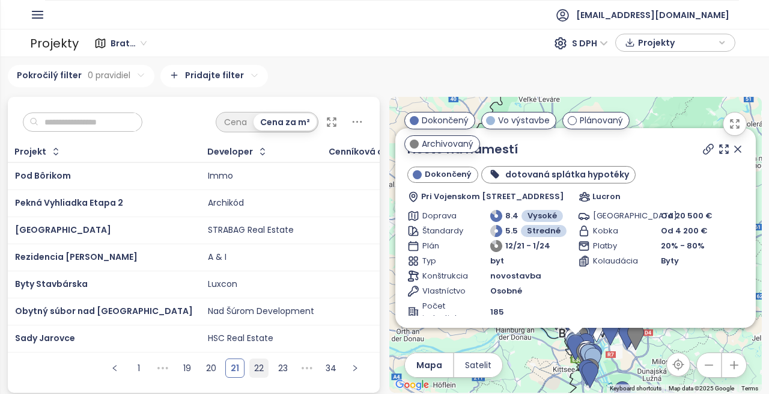
click at [255, 377] on link "22" at bounding box center [259, 368] width 18 height 18
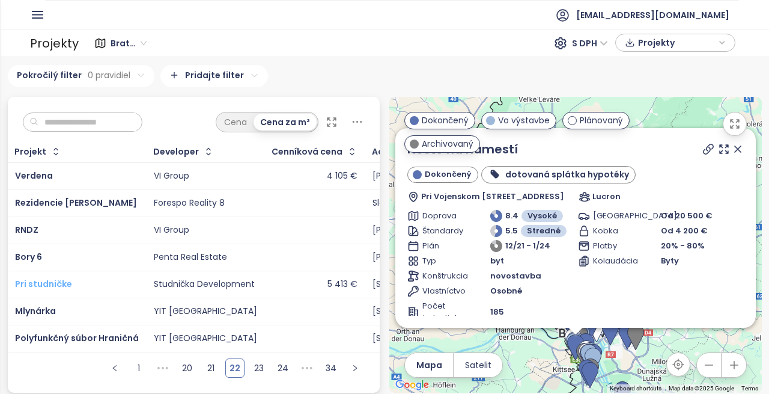
click at [59, 282] on span "Pri studničke" at bounding box center [43, 284] width 57 height 12
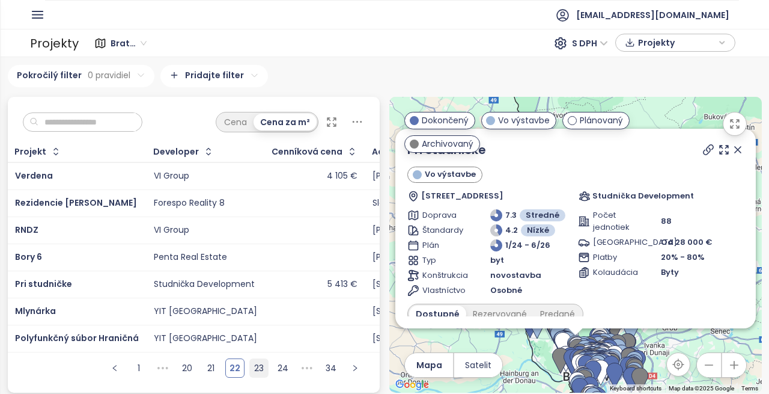
click at [253, 377] on link "23" at bounding box center [259, 368] width 18 height 18
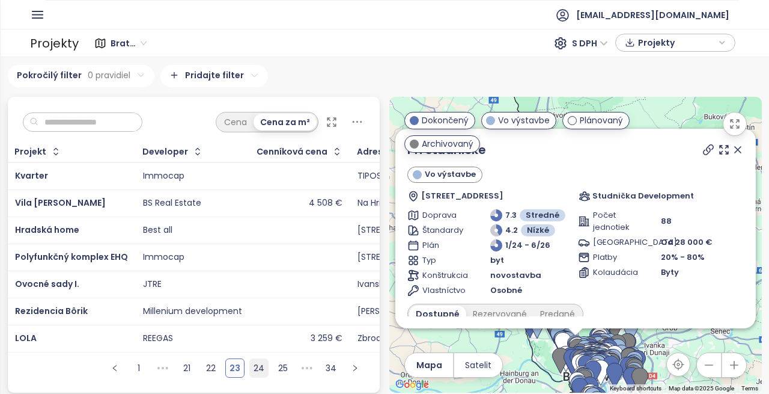
click at [253, 377] on link "24" at bounding box center [259, 368] width 18 height 18
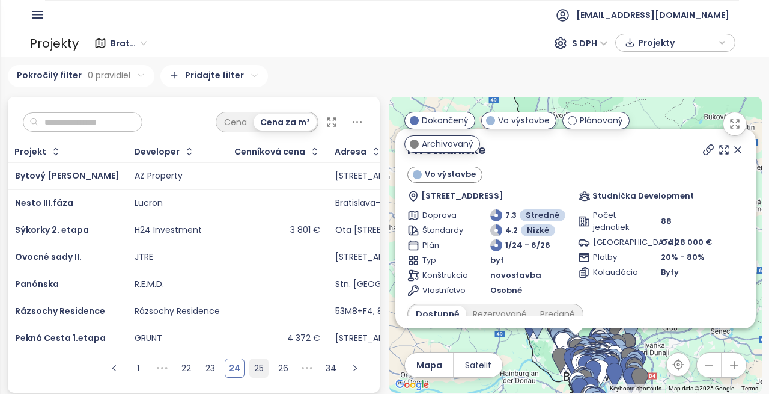
click at [253, 377] on link "25" at bounding box center [259, 368] width 18 height 18
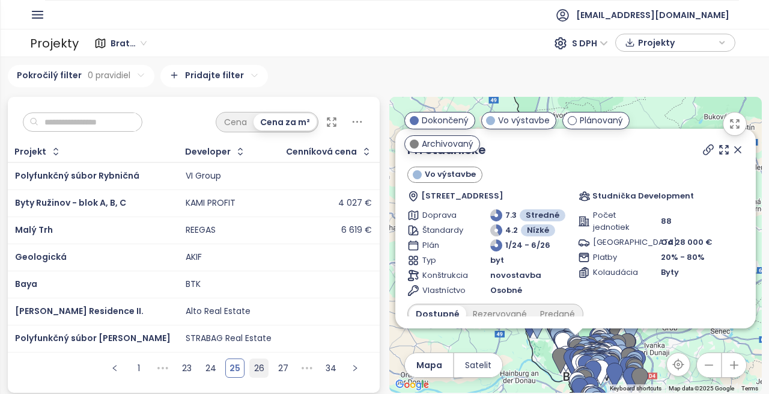
click at [253, 377] on link "26" at bounding box center [259, 368] width 18 height 18
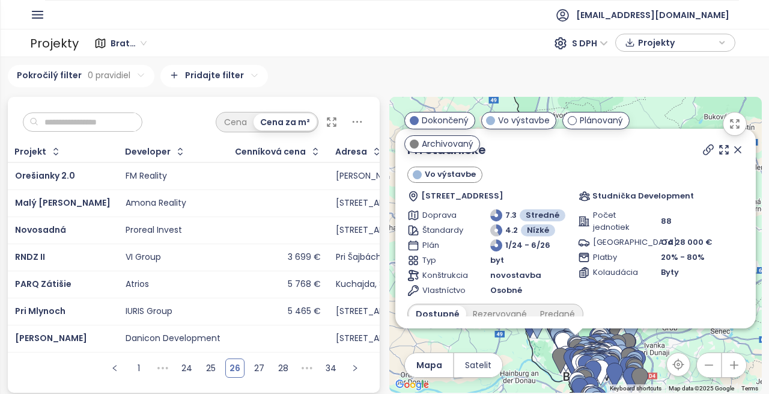
scroll to position [7, 0]
click at [47, 278] on span "PARQ Zátišie" at bounding box center [43, 284] width 56 height 12
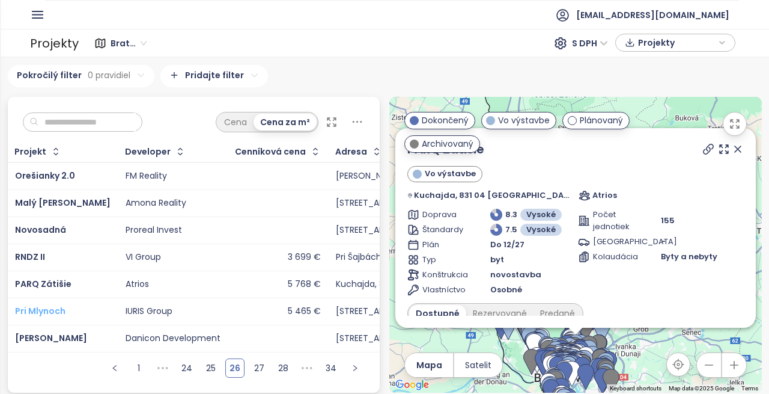
click at [46, 305] on span "Pri Mlynoch" at bounding box center [40, 311] width 50 height 12
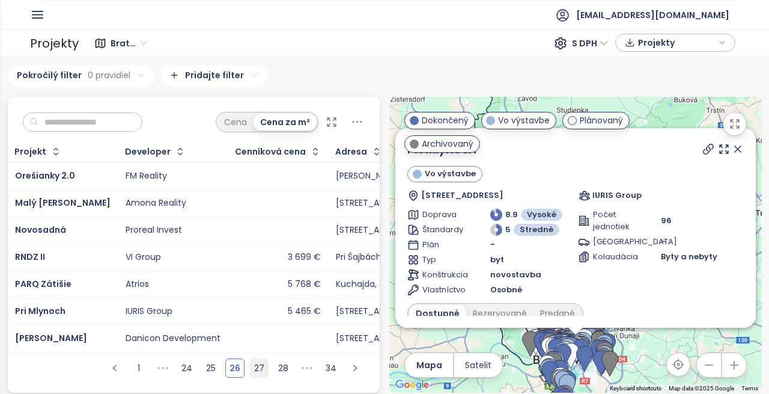
click at [250, 374] on link "27" at bounding box center [259, 368] width 18 height 18
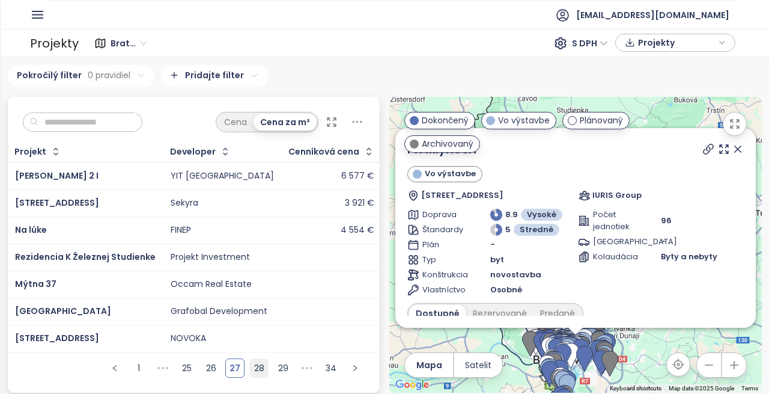
click at [250, 374] on link "28" at bounding box center [259, 368] width 18 height 18
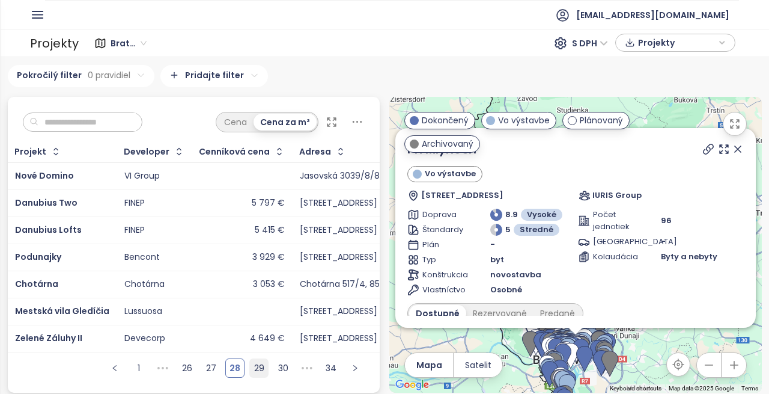
click at [250, 374] on link "29" at bounding box center [259, 368] width 18 height 18
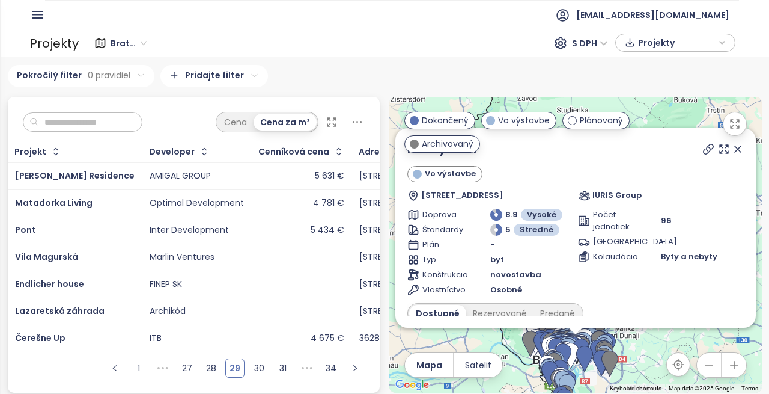
click at [58, 189] on td "Matadorka Living" at bounding box center [75, 202] width 135 height 27
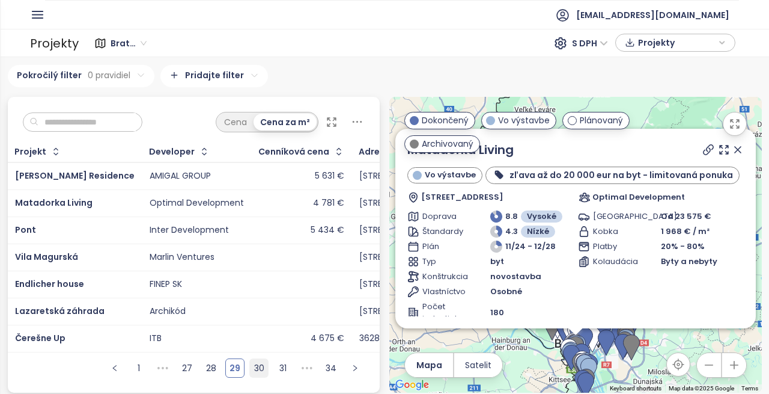
click at [262, 371] on link "30" at bounding box center [259, 368] width 18 height 18
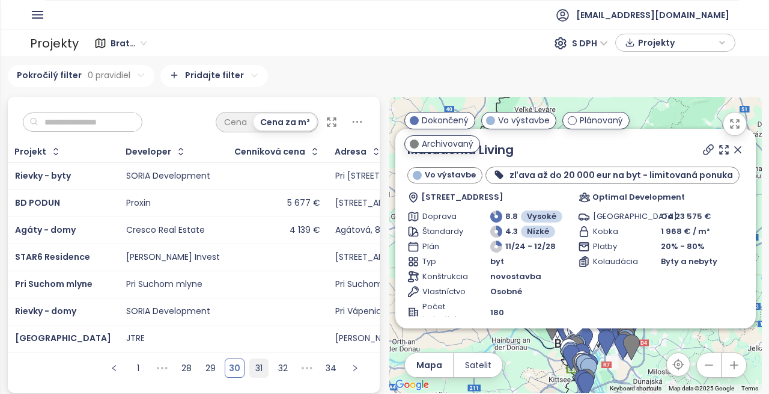
click at [264, 371] on li "31" at bounding box center [258, 367] width 19 height 19
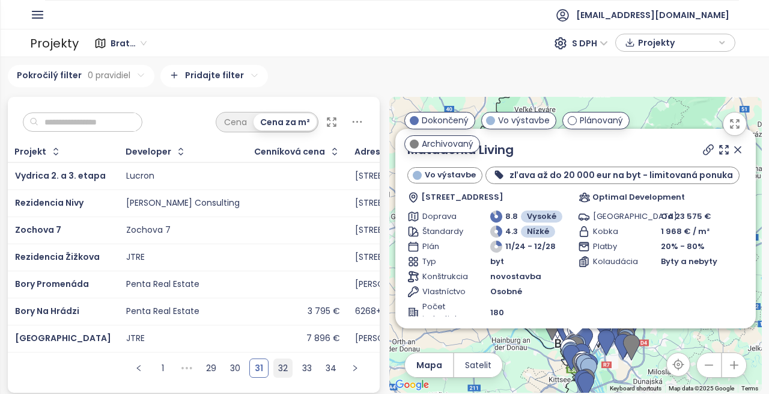
click at [276, 372] on link "32" at bounding box center [283, 368] width 18 height 18
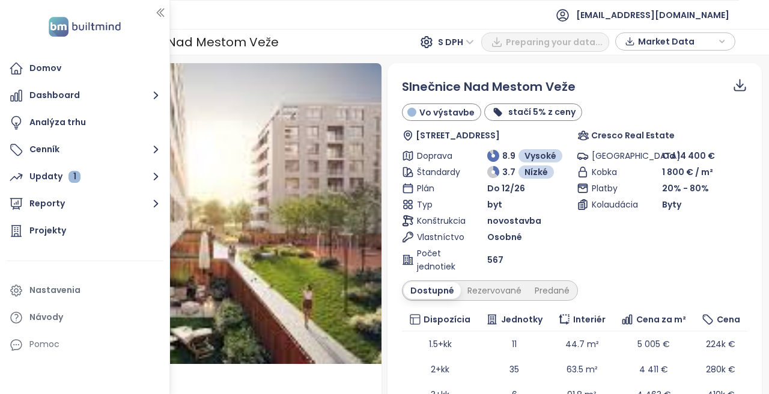
click at [163, 11] on icon "button" at bounding box center [160, 13] width 12 height 12
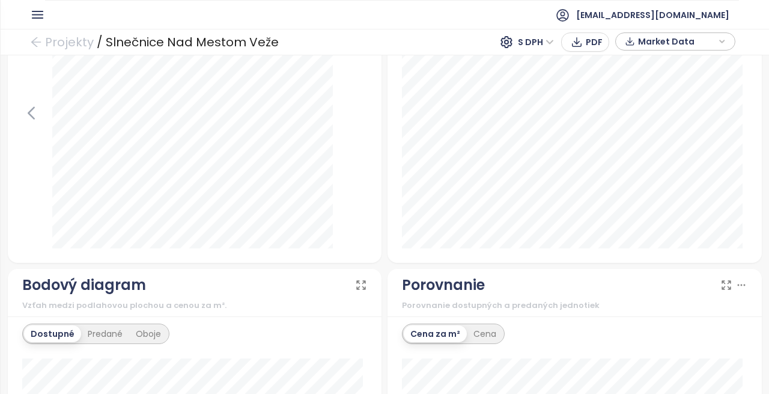
scroll to position [962, 0]
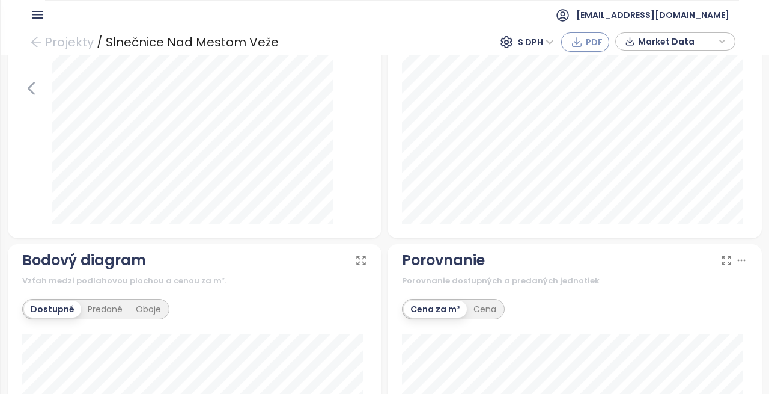
click at [580, 44] on icon "button" at bounding box center [577, 42] width 12 height 12
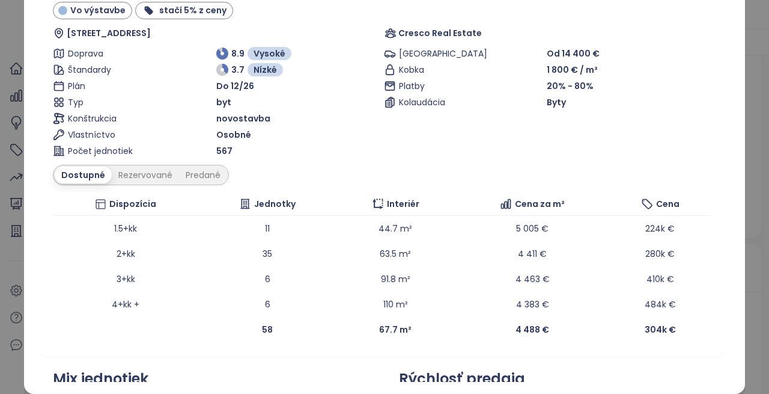
scroll to position [0, 0]
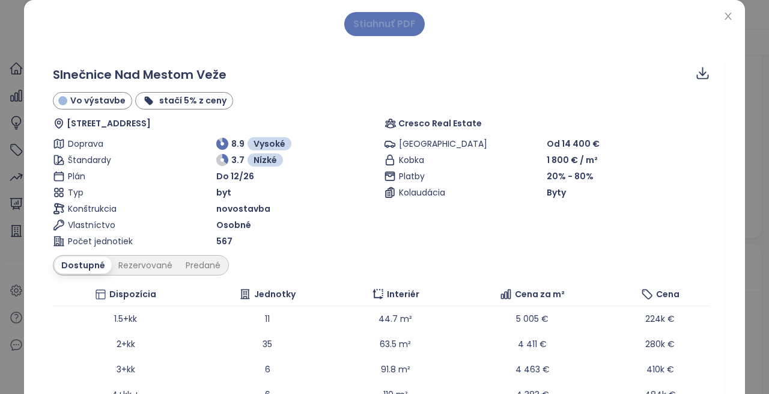
click at [393, 28] on span "Stiahnuť PDF" at bounding box center [384, 23] width 62 height 15
drag, startPoint x: 436, startPoint y: 52, endPoint x: 412, endPoint y: 49, distance: 23.6
click at [436, 52] on div "Stiahnuť PDF Slnečnice Nad Mestom Veže Vo výstavbe stačí 5% z ceny Jasovská, 85…" at bounding box center [384, 242] width 692 height 460
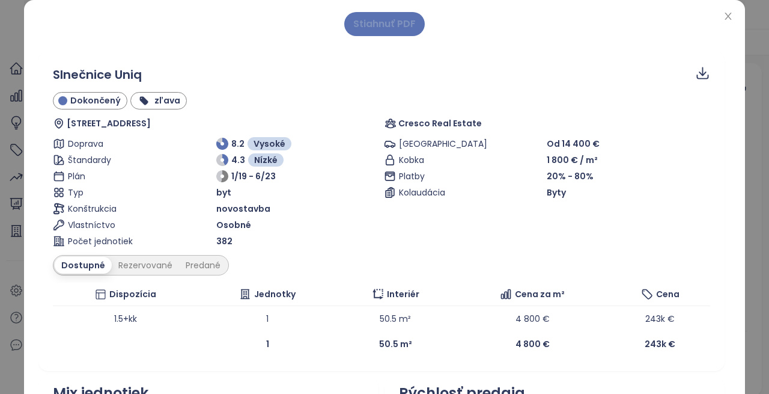
click at [375, 28] on span "Stiahnuť PDF" at bounding box center [384, 23] width 62 height 15
drag, startPoint x: 721, startPoint y: 12, endPoint x: 716, endPoint y: 15, distance: 6.2
click at [724, 12] on icon "close" at bounding box center [729, 16] width 10 height 10
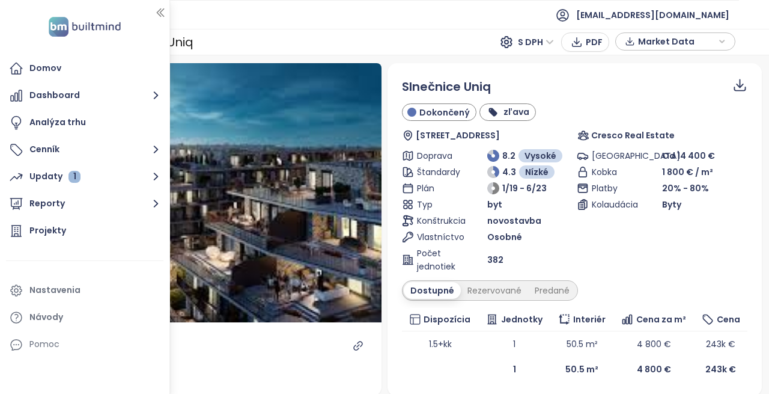
click at [162, 13] on icon "button" at bounding box center [160, 13] width 12 height 12
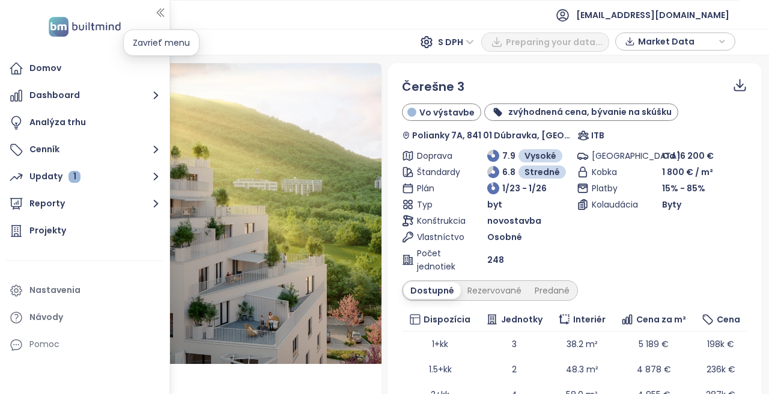
click at [157, 13] on icon "button" at bounding box center [160, 13] width 7 height 8
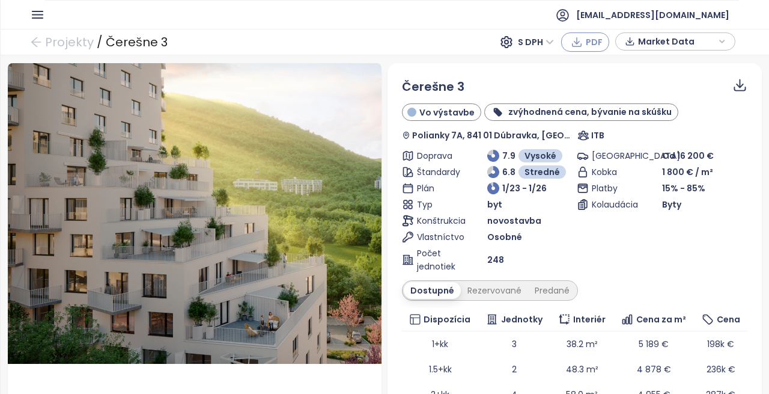
click at [591, 36] on span "PDF" at bounding box center [594, 41] width 17 height 13
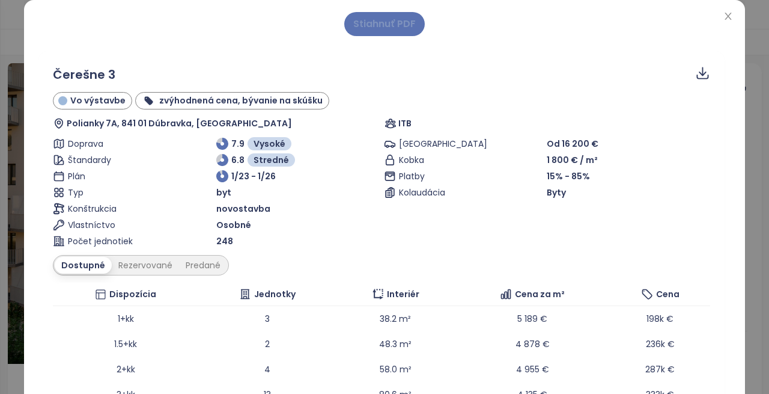
click at [370, 31] on span "Stiahnuť PDF" at bounding box center [384, 23] width 62 height 15
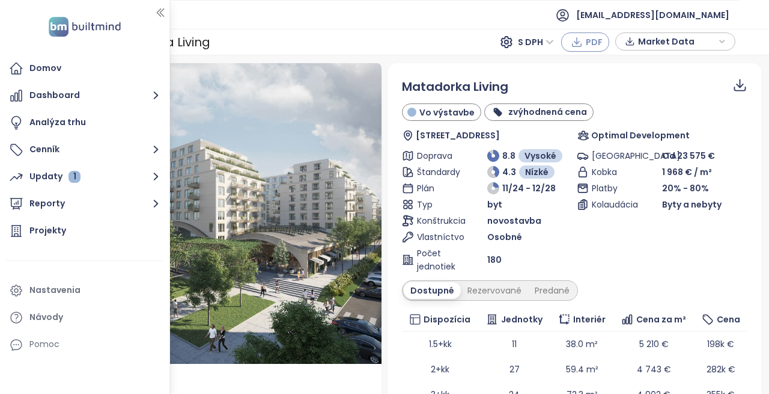
click at [581, 36] on icon "button" at bounding box center [577, 42] width 12 height 12
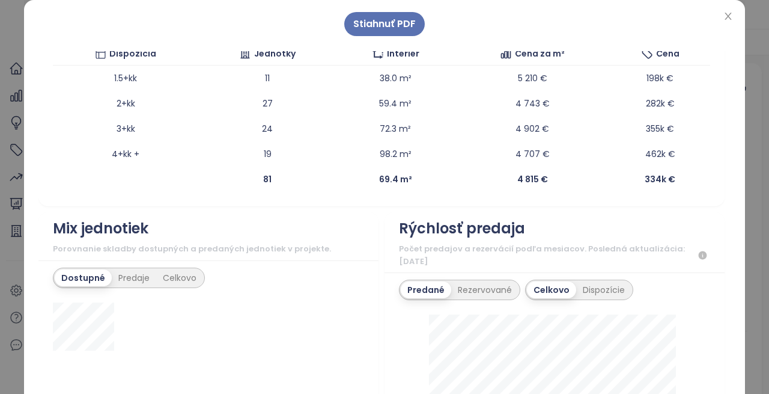
scroll to position [120, 0]
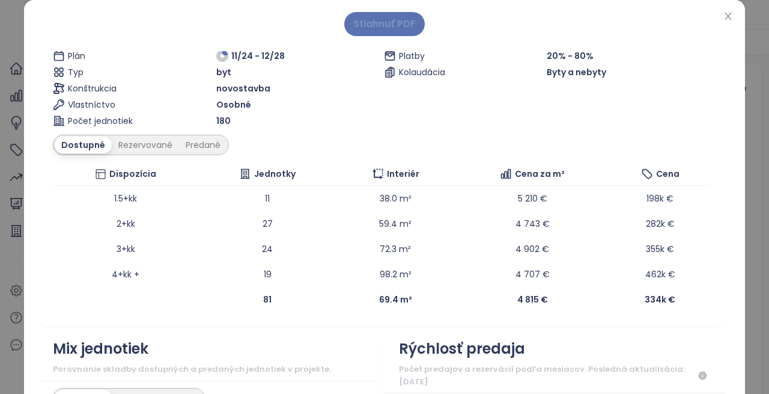
click at [376, 28] on span "Stiahnuť PDF" at bounding box center [384, 23] width 62 height 15
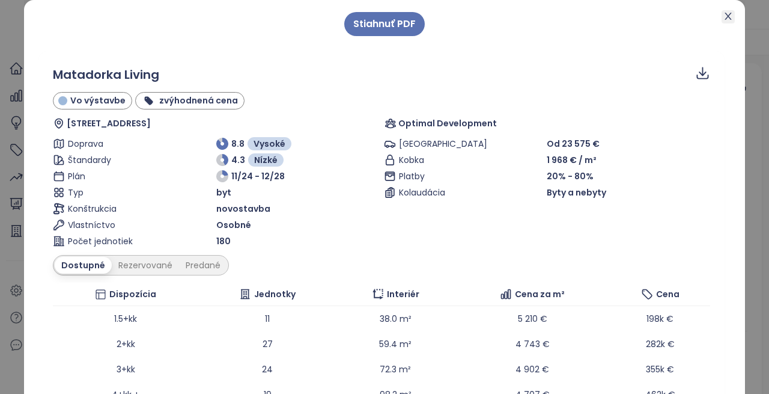
click at [724, 14] on icon "close" at bounding box center [729, 16] width 10 height 10
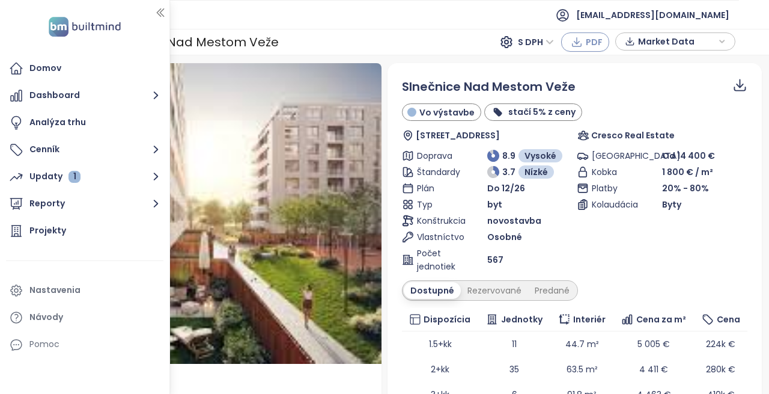
click at [603, 40] on button "PDF" at bounding box center [585, 41] width 48 height 19
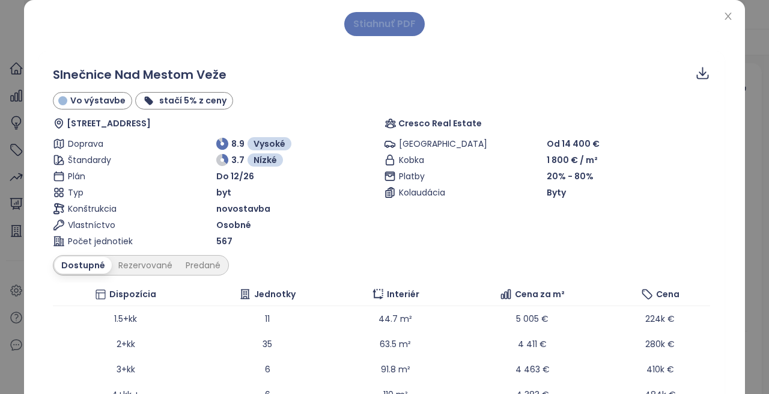
click at [392, 19] on span "Stiahnuť PDF" at bounding box center [384, 23] width 62 height 15
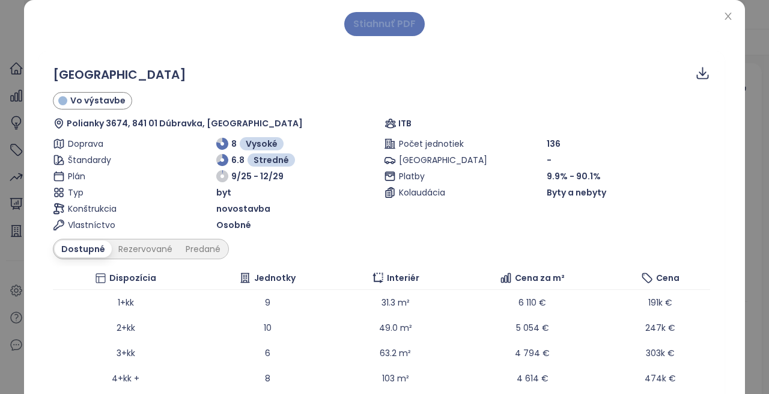
click at [379, 32] on button "Stiahnuť PDF" at bounding box center [384, 24] width 81 height 24
click at [727, 17] on icon "close" at bounding box center [729, 16] width 10 height 10
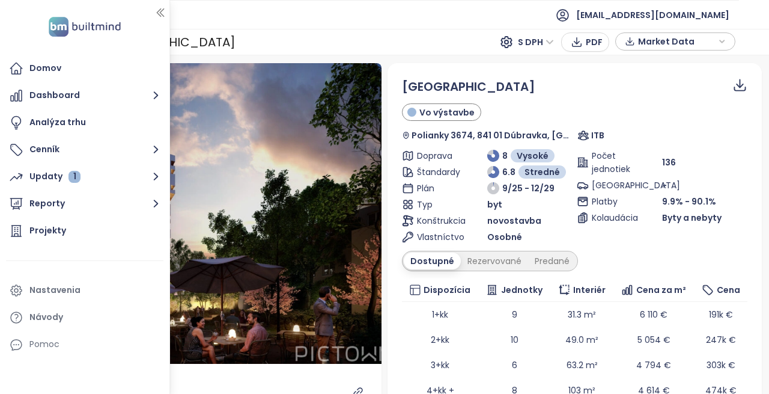
click at [164, 16] on icon "button" at bounding box center [160, 13] width 12 height 12
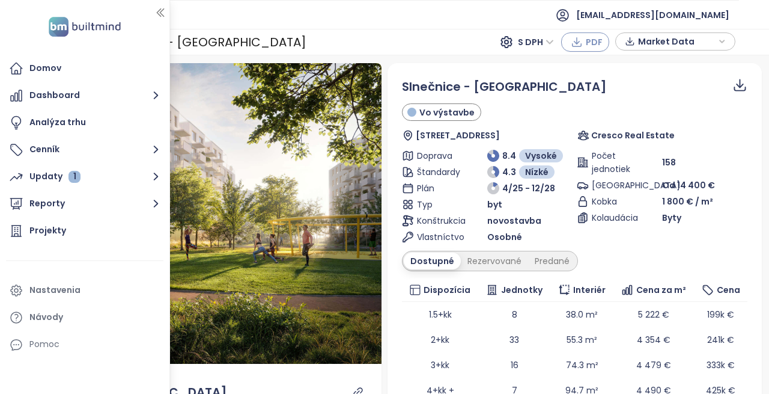
click at [578, 43] on icon "button" at bounding box center [577, 40] width 6 height 7
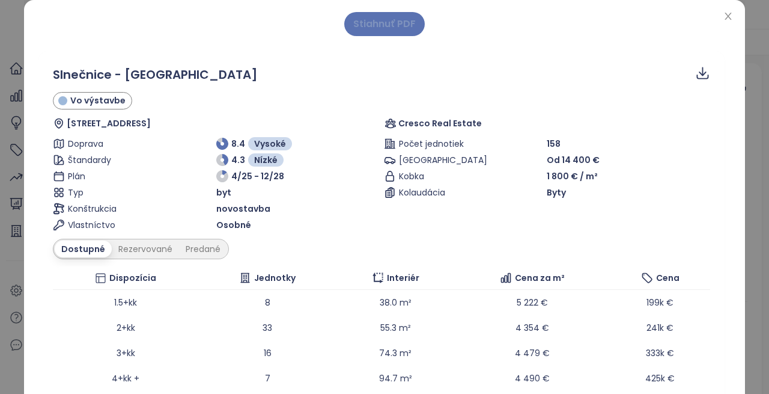
click at [360, 25] on span "Stiahnuť PDF" at bounding box center [384, 23] width 62 height 15
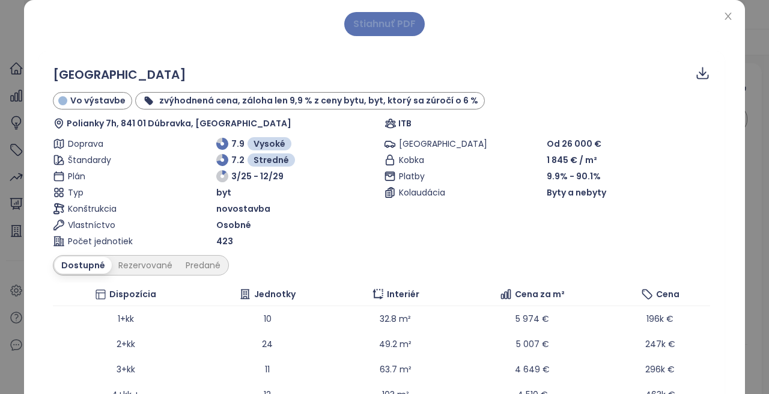
click at [379, 21] on span "Stiahnuť PDF" at bounding box center [384, 23] width 62 height 15
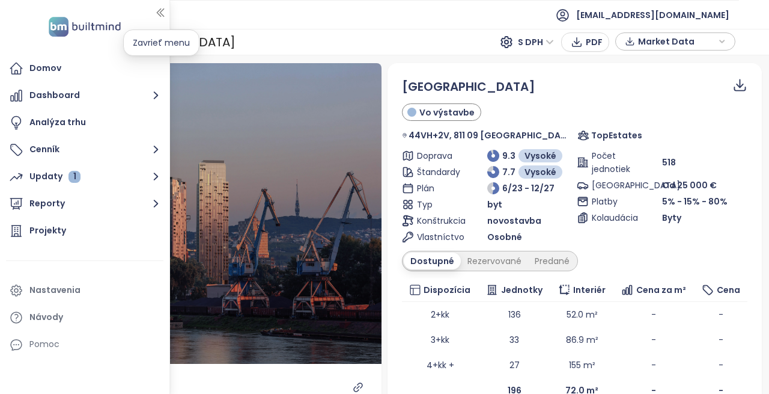
click at [164, 8] on icon "button" at bounding box center [160, 13] width 12 height 12
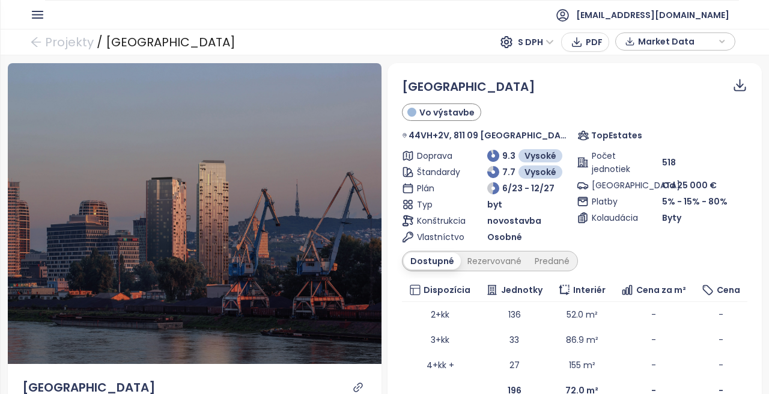
click at [428, 90] on span "[GEOGRAPHIC_DATA]" at bounding box center [468, 87] width 133 height 19
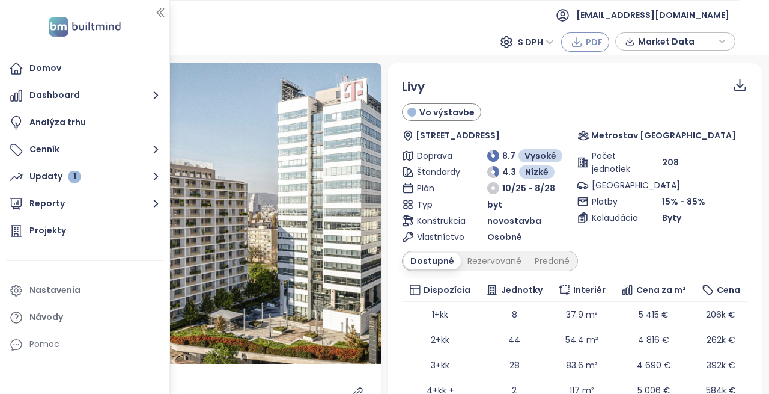
click at [581, 40] on icon "button" at bounding box center [577, 42] width 12 height 12
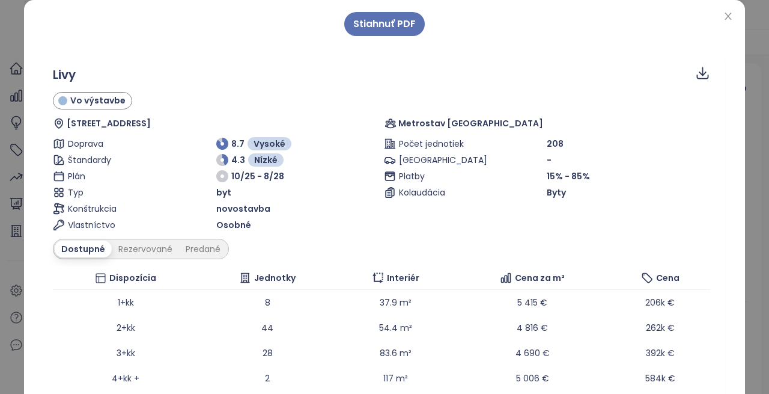
scroll to position [120, 0]
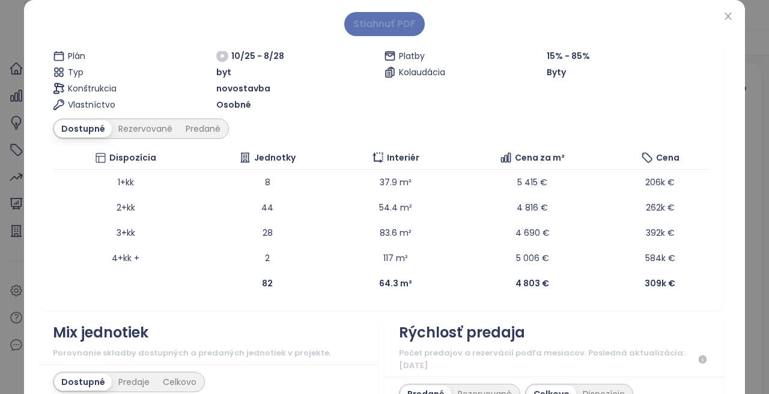
click at [383, 18] on span "Stiahnuť PDF" at bounding box center [384, 23] width 62 height 15
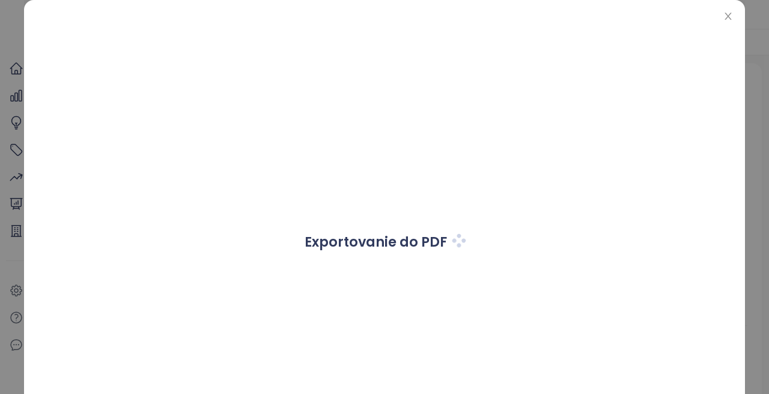
scroll to position [0, 0]
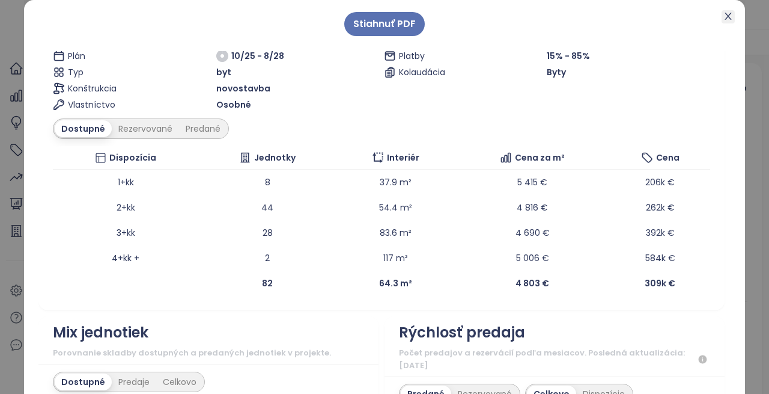
click at [724, 16] on icon "close" at bounding box center [729, 16] width 10 height 10
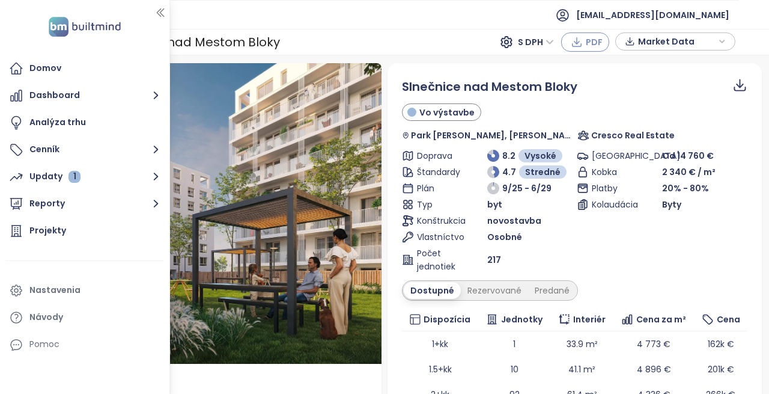
click at [582, 43] on icon "button" at bounding box center [577, 42] width 12 height 12
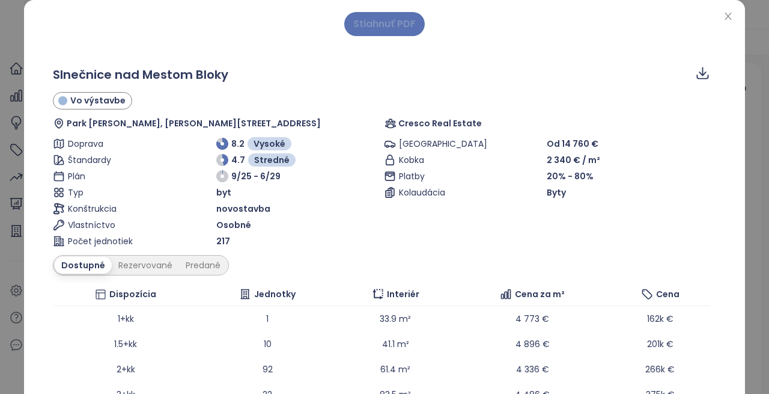
click at [383, 18] on span "Stiahnuť PDF" at bounding box center [384, 23] width 62 height 15
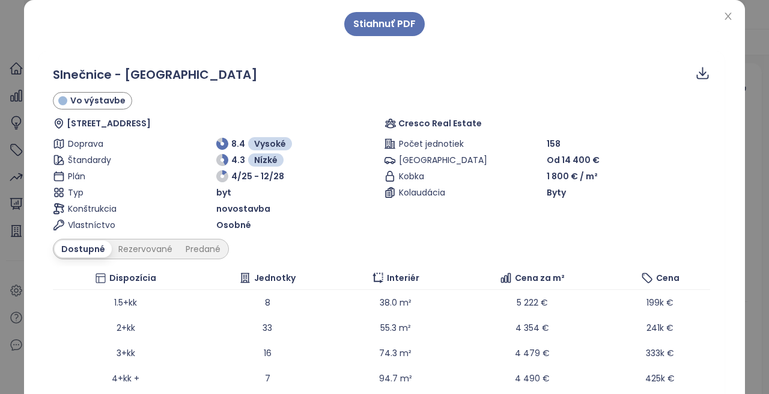
click at [726, 7] on div "Stiahnuť PDF Slnečnice - Nové Viladomy Vo výstavbe Žltá 2B, 851 07 Bratislava-P…" at bounding box center [384, 242] width 721 height 484
click at [730, 13] on div "Stiahnuť PDF Slnečnice - Nové Viladomy Vo výstavbe Žltá 2B, 851 07 Bratislava-P…" at bounding box center [384, 242] width 721 height 484
click at [729, 13] on span "Close" at bounding box center [728, 16] width 13 height 13
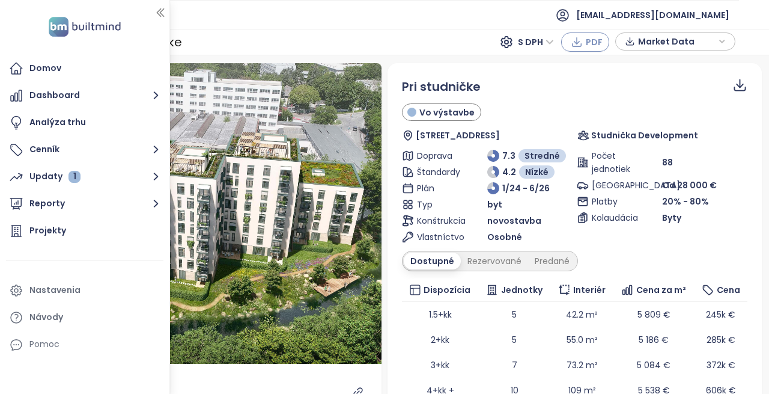
click at [581, 44] on icon "button" at bounding box center [577, 42] width 12 height 12
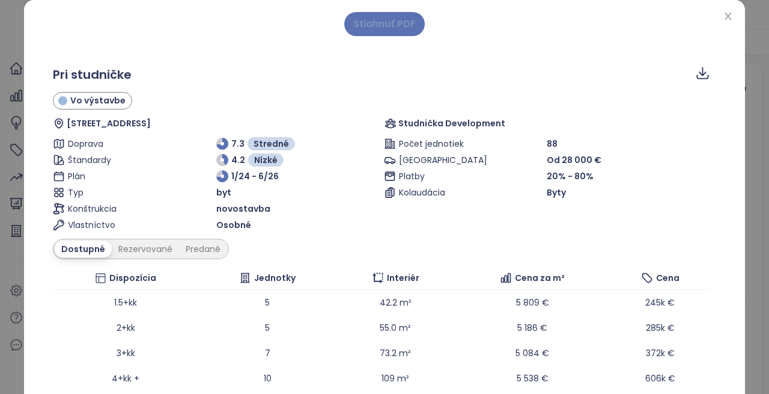
click at [370, 17] on span "Stiahnuť PDF" at bounding box center [384, 23] width 62 height 15
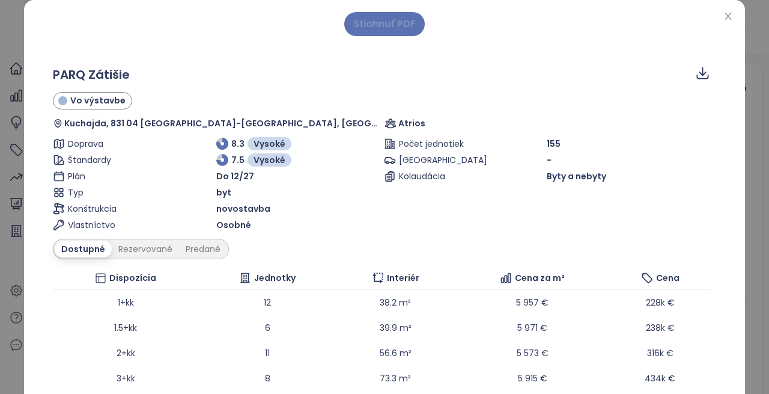
click at [375, 28] on span "Stiahnuť PDF" at bounding box center [384, 23] width 62 height 15
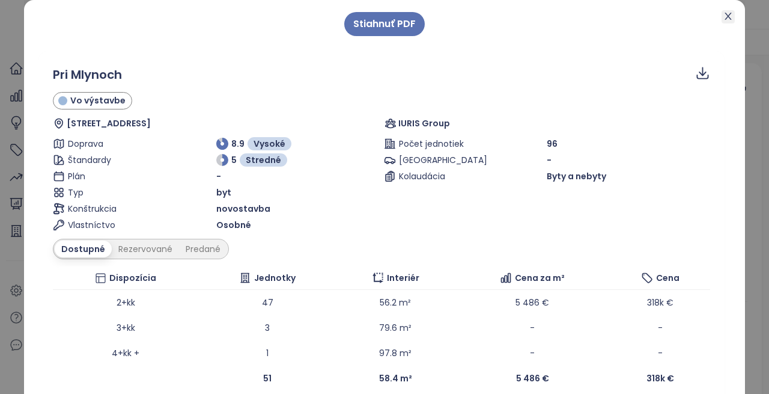
click at [724, 19] on icon "close" at bounding box center [729, 16] width 10 height 10
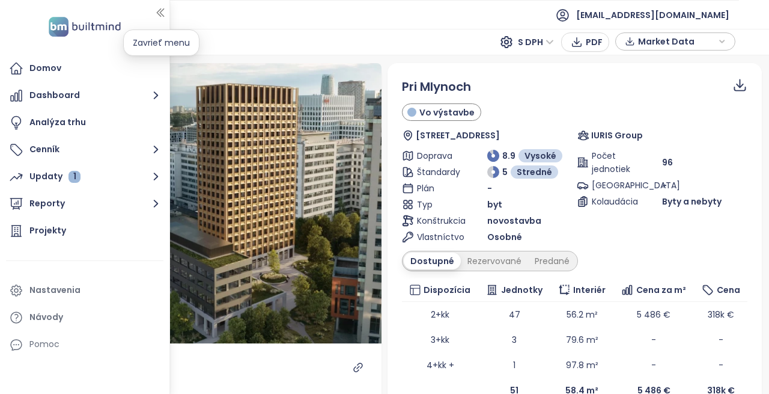
click at [162, 17] on icon "button" at bounding box center [160, 13] width 12 height 12
